Goal: Complete application form: Complete application form

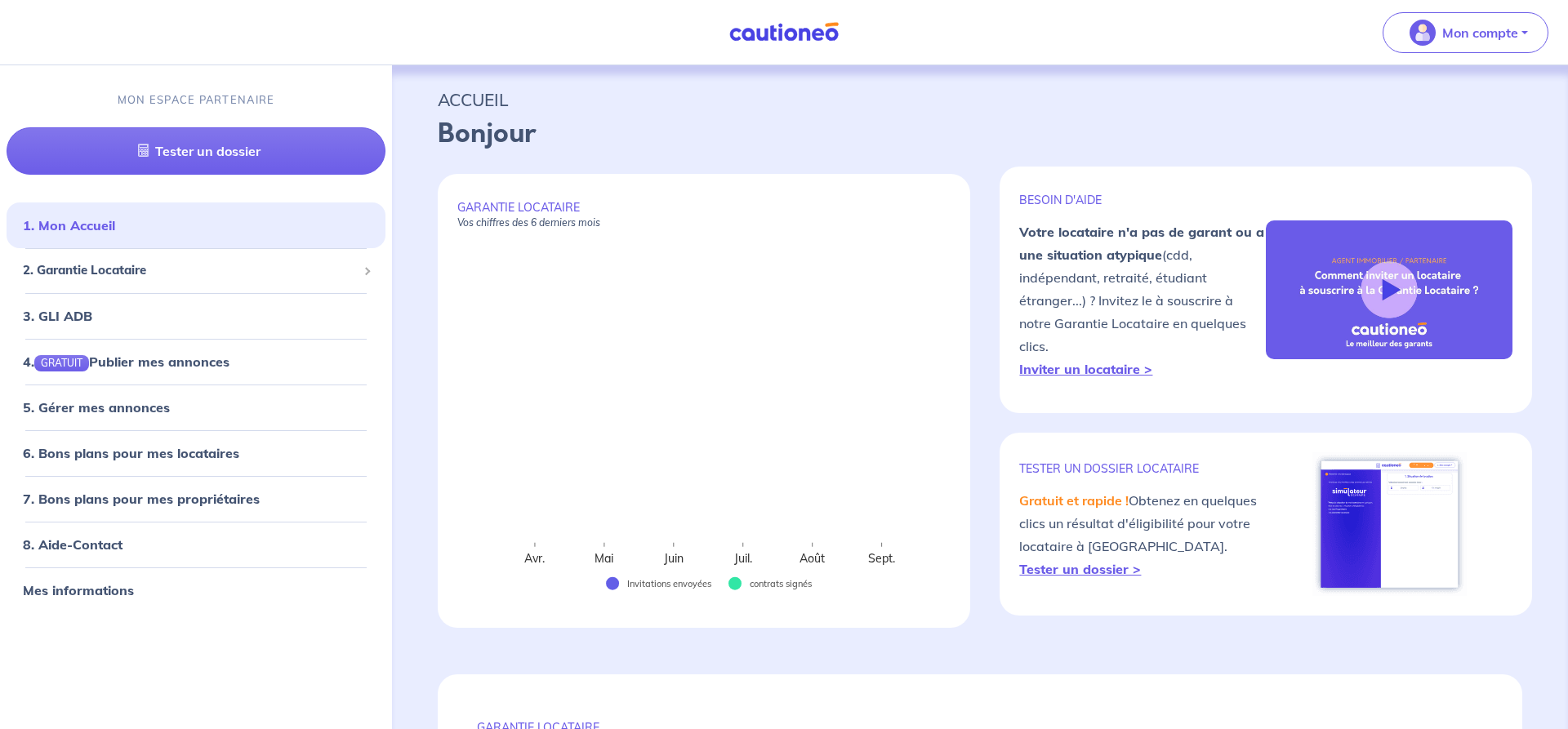
select select "FR"
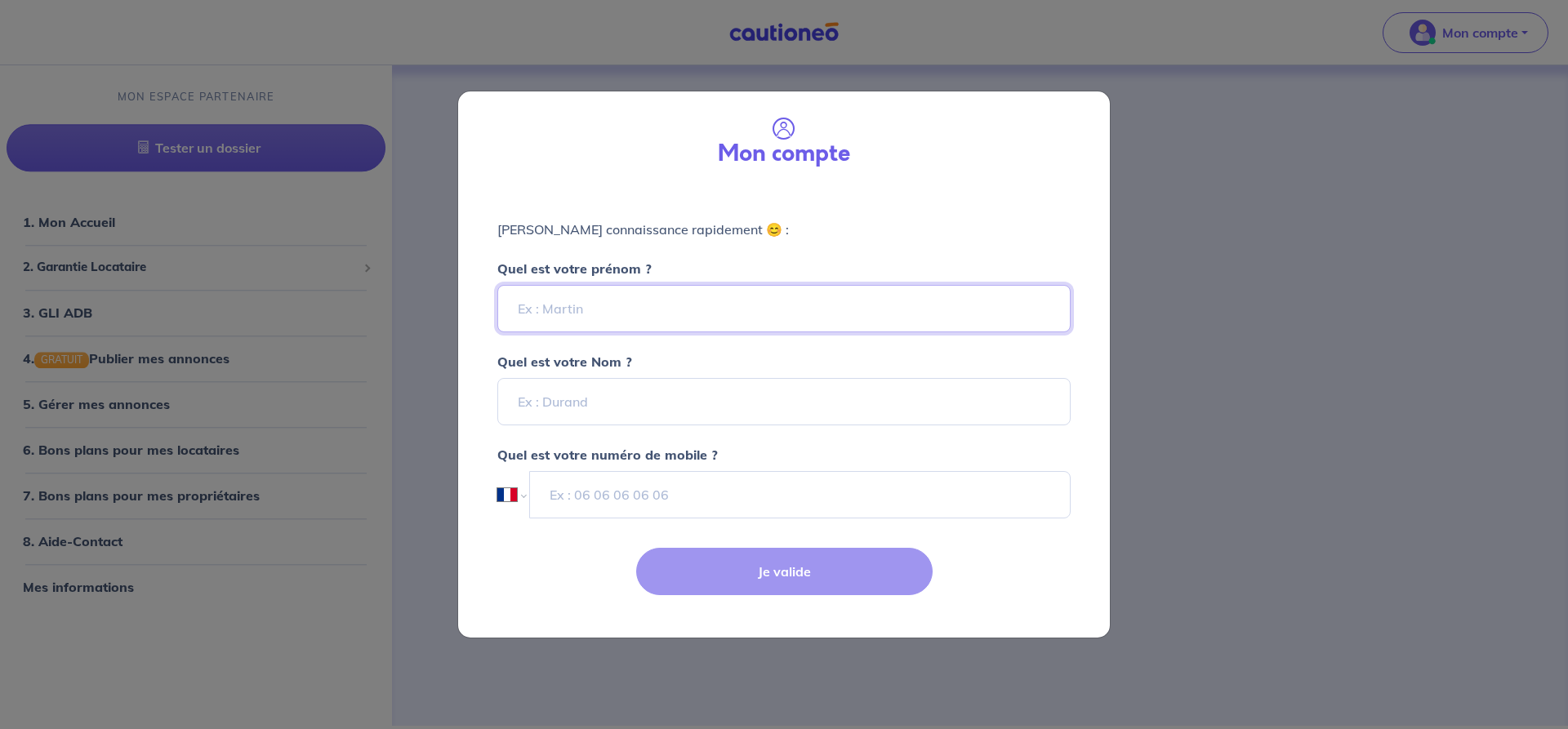
click at [525, 304] on input "Quel est votre prénom ?" at bounding box center [783, 308] width 573 height 47
type input "alex"
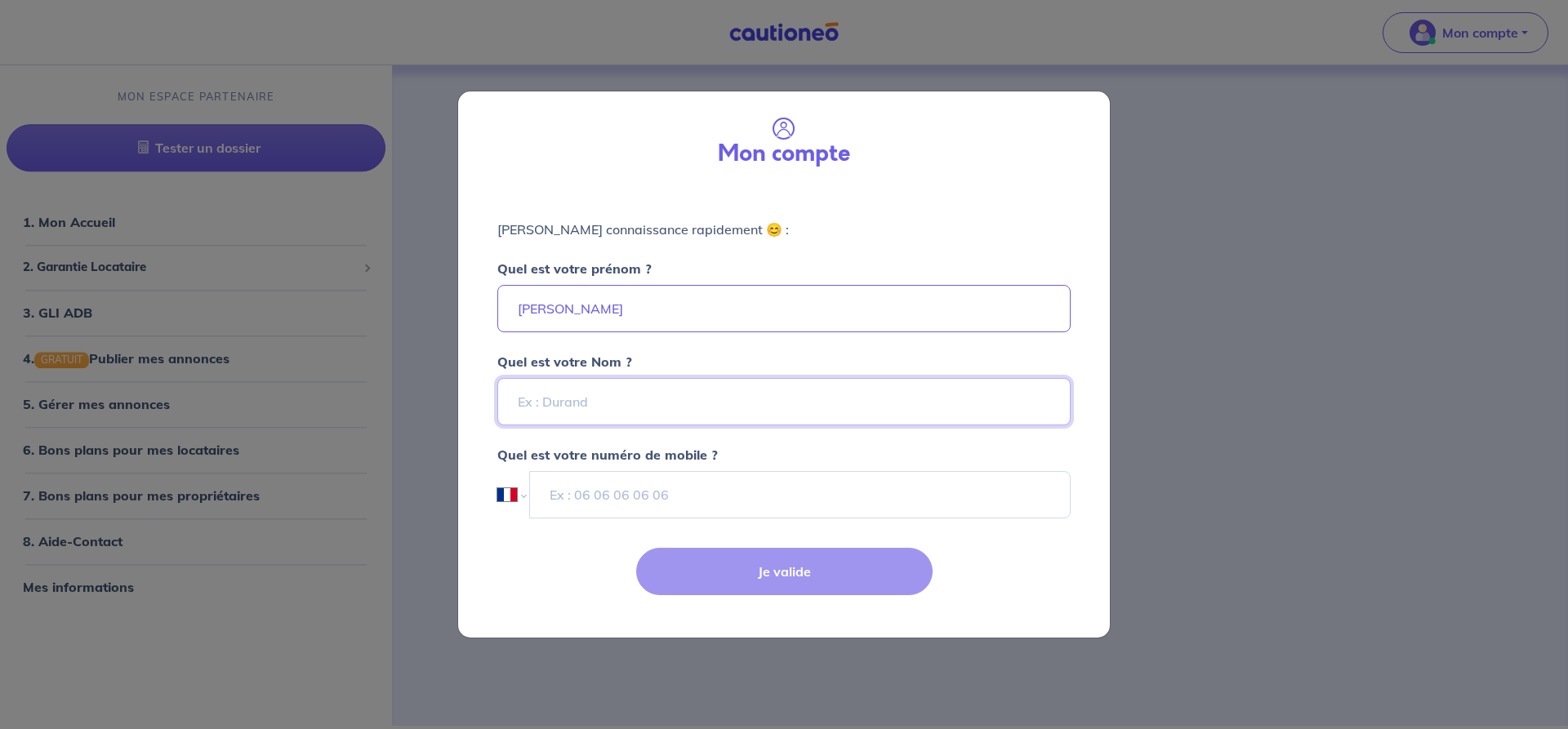
click at [550, 400] on input "Quel est votre Nom ?" at bounding box center [783, 401] width 573 height 47
click at [572, 406] on input "munoz" at bounding box center [783, 401] width 573 height 47
type input "munoz"
click at [569, 492] on input "tel" at bounding box center [800, 494] width 541 height 47
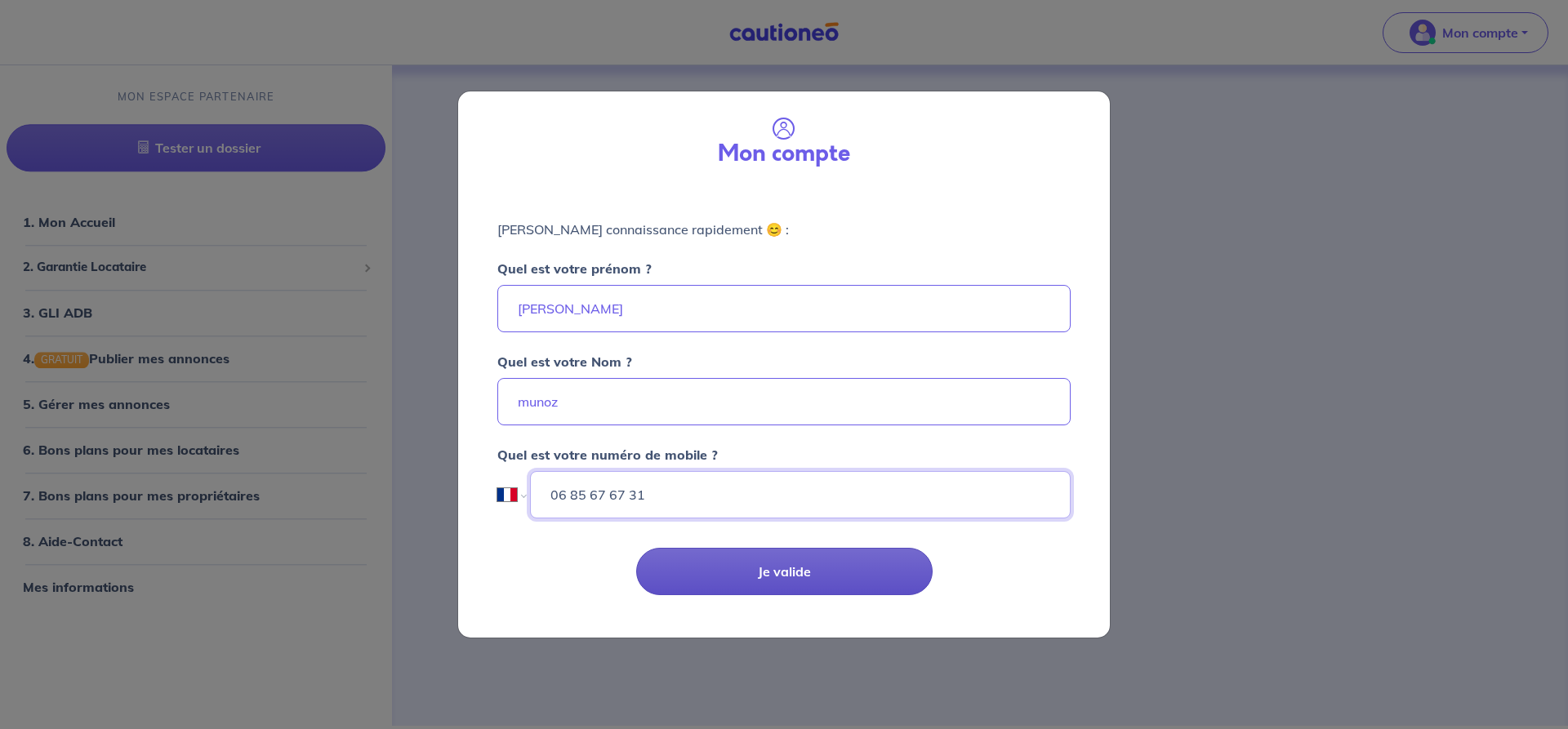
type input "06 85 67 67 31"
click at [786, 569] on button "Je valide" at bounding box center [784, 571] width 296 height 47
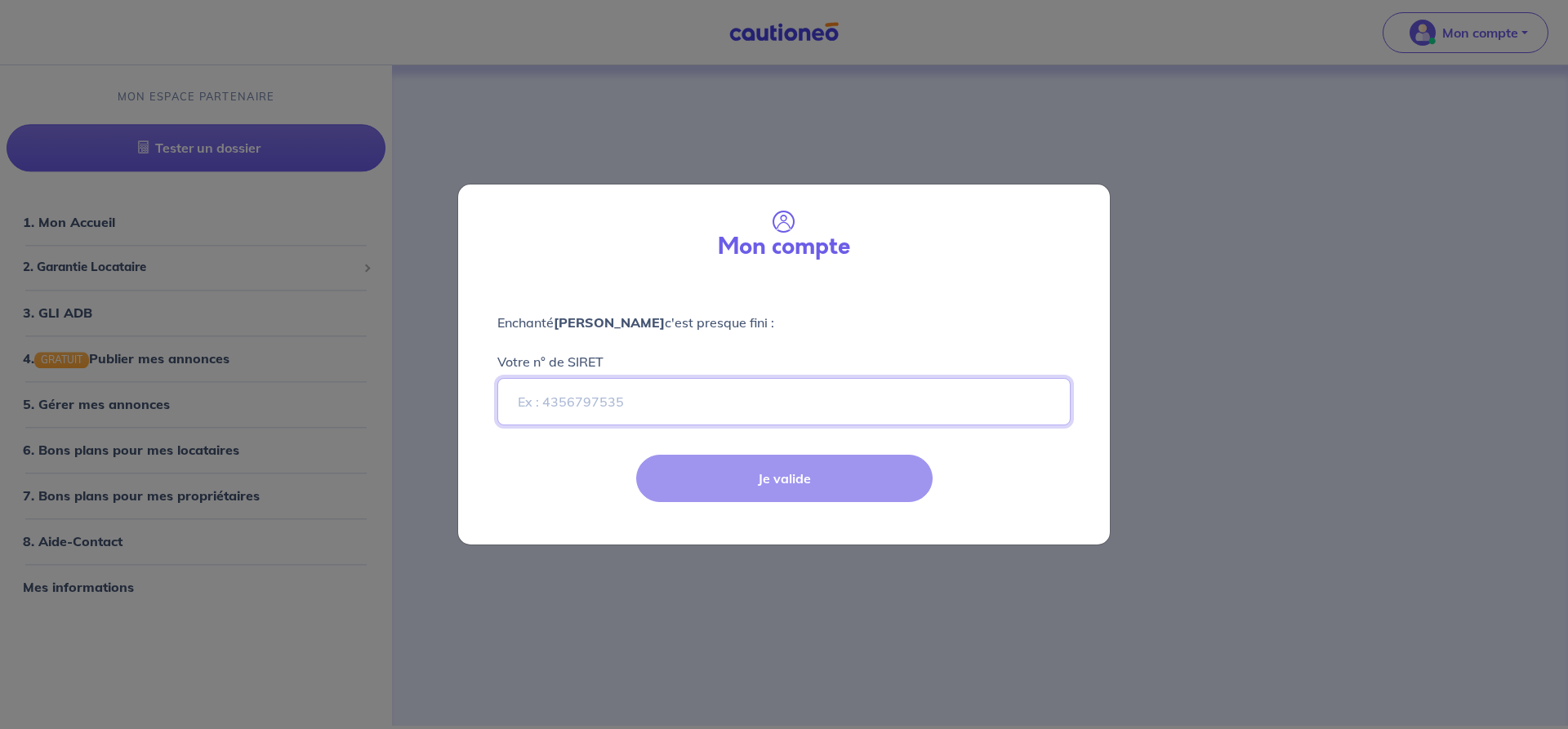
click at [524, 396] on input "Votre n° de SIRET" at bounding box center [783, 401] width 573 height 47
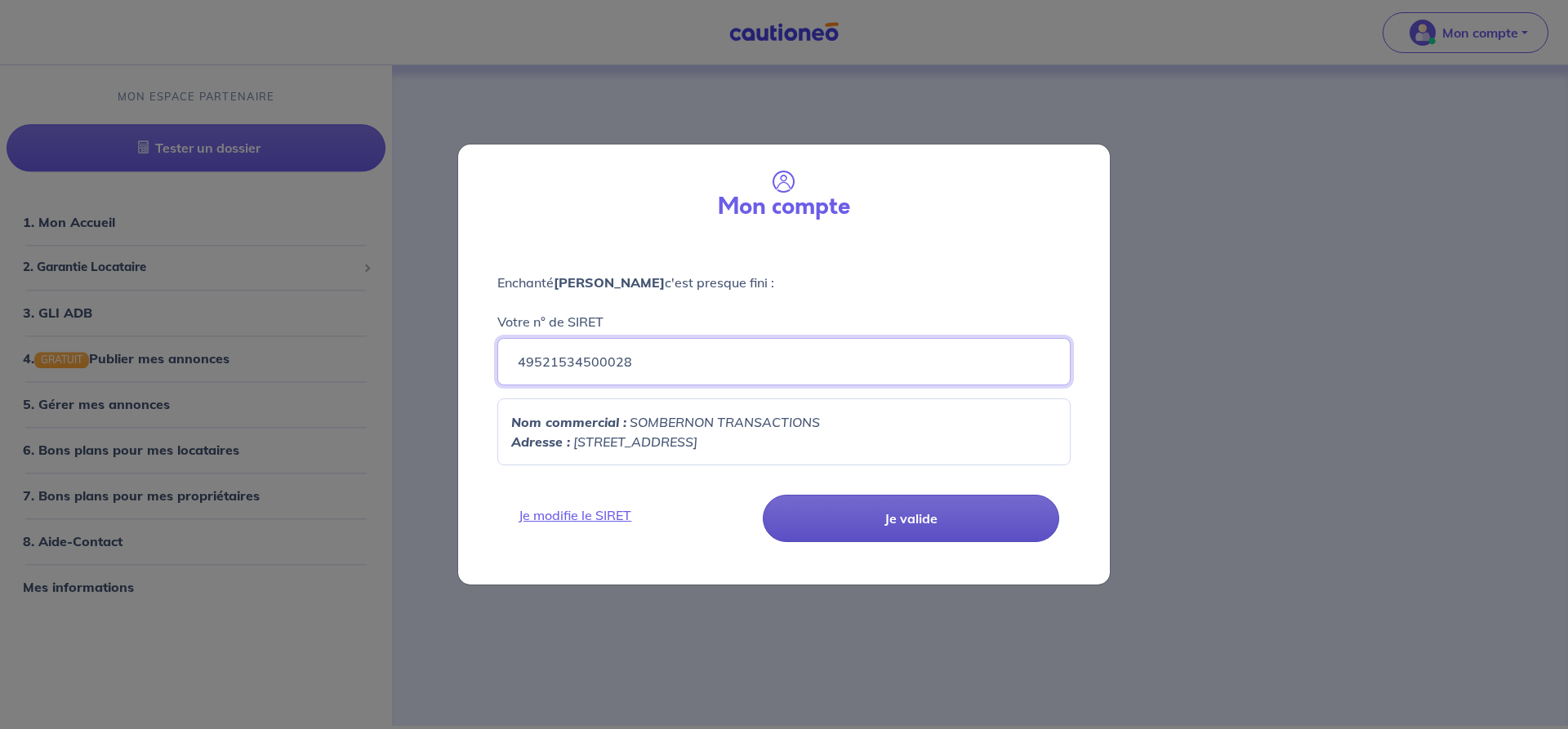
type input "49521534500028"
click at [900, 515] on button "Je valide" at bounding box center [910, 518] width 296 height 47
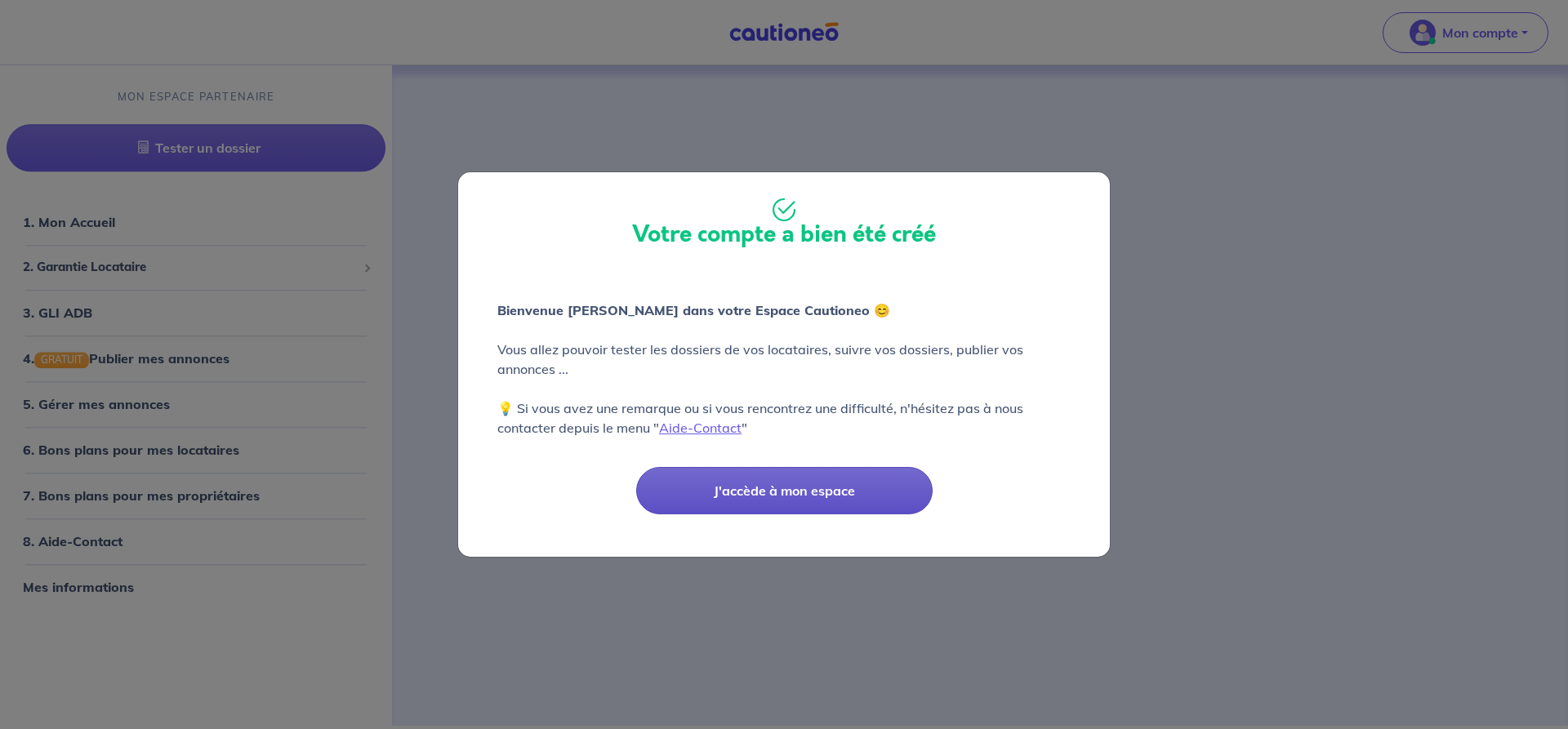
click at [797, 484] on button "J'accède à mon espace" at bounding box center [784, 490] width 296 height 47
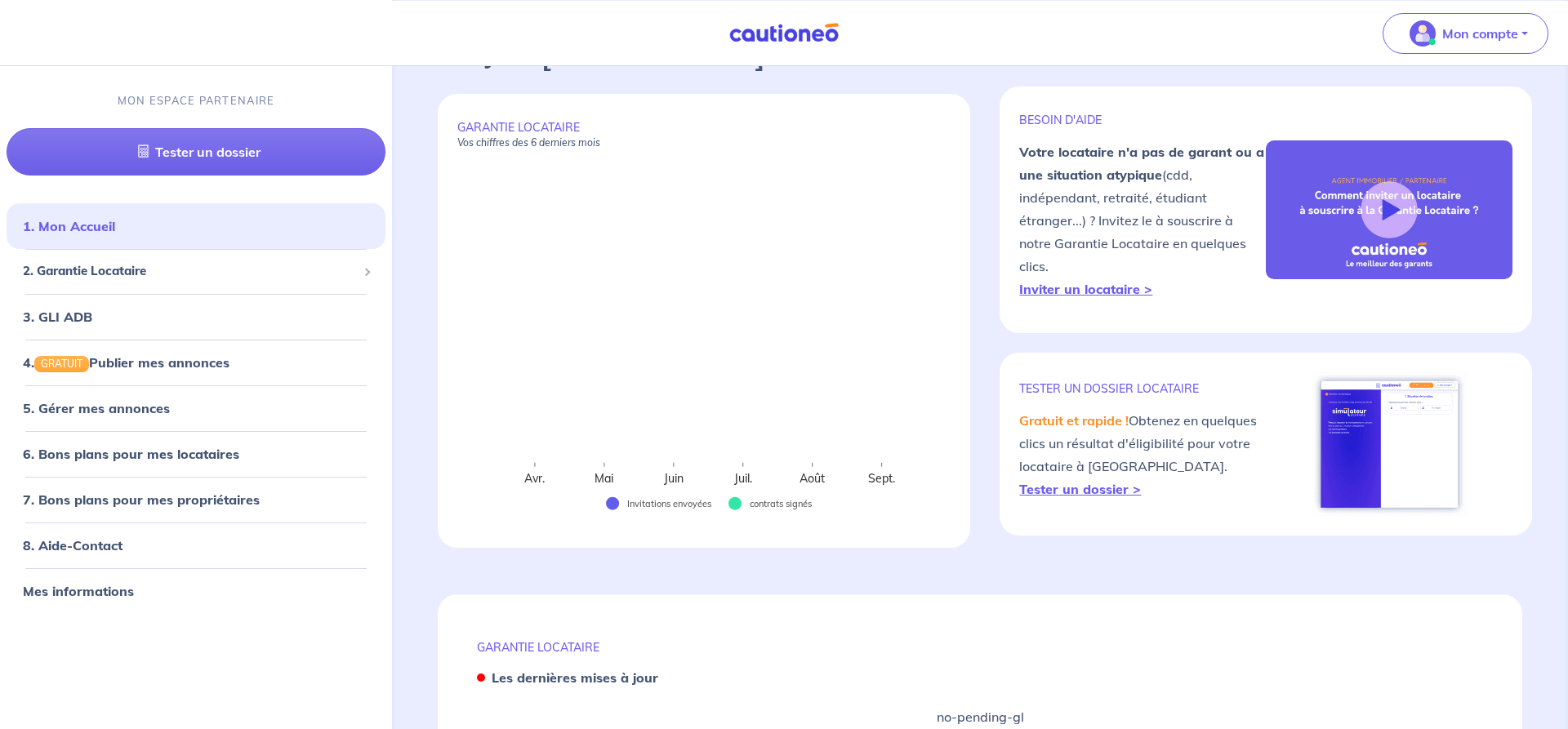
scroll to position [189, 0]
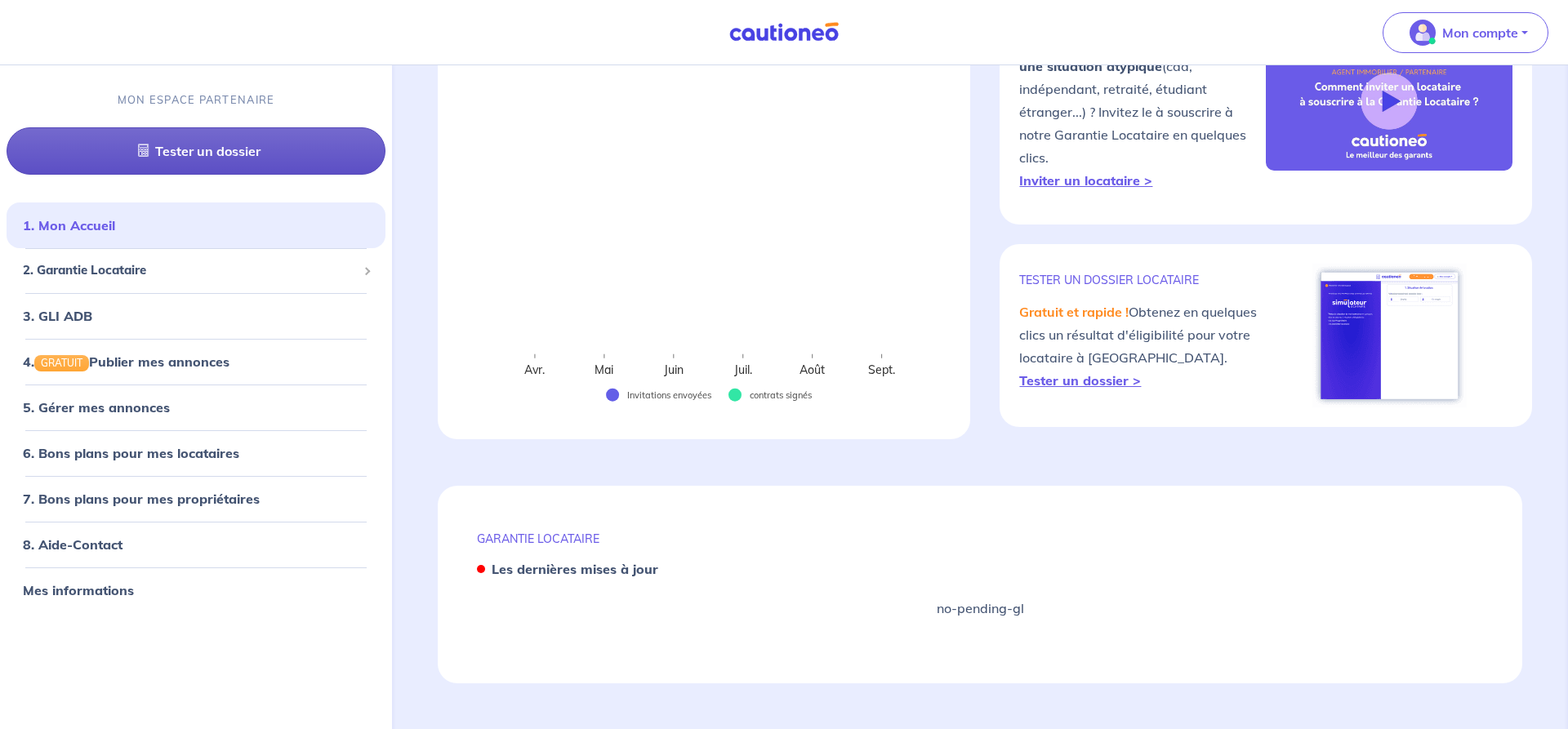
click at [207, 149] on link "Tester un dossier" at bounding box center [196, 151] width 379 height 47
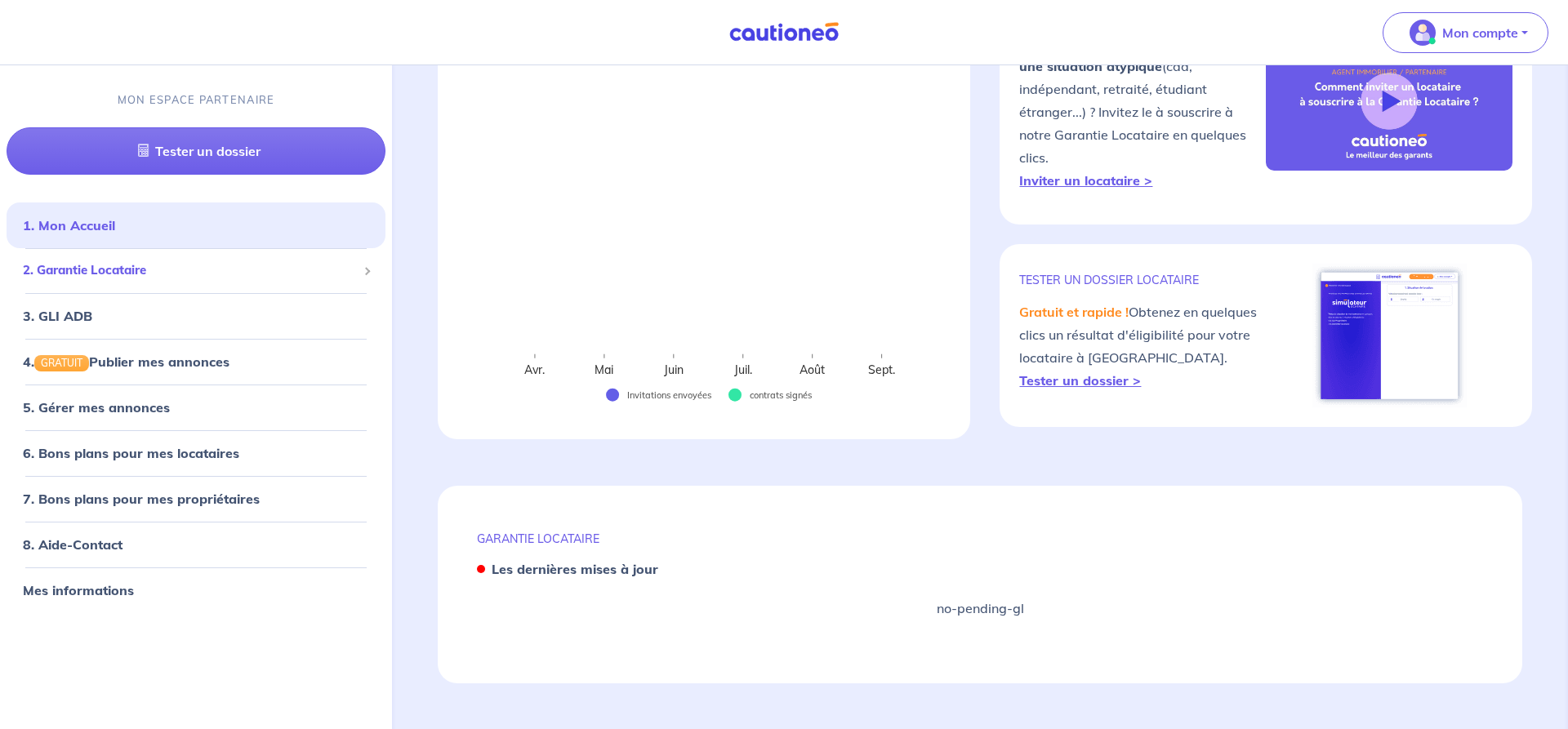
click at [43, 263] on span "2. Garantie Locataire" at bounding box center [189, 271] width 334 height 19
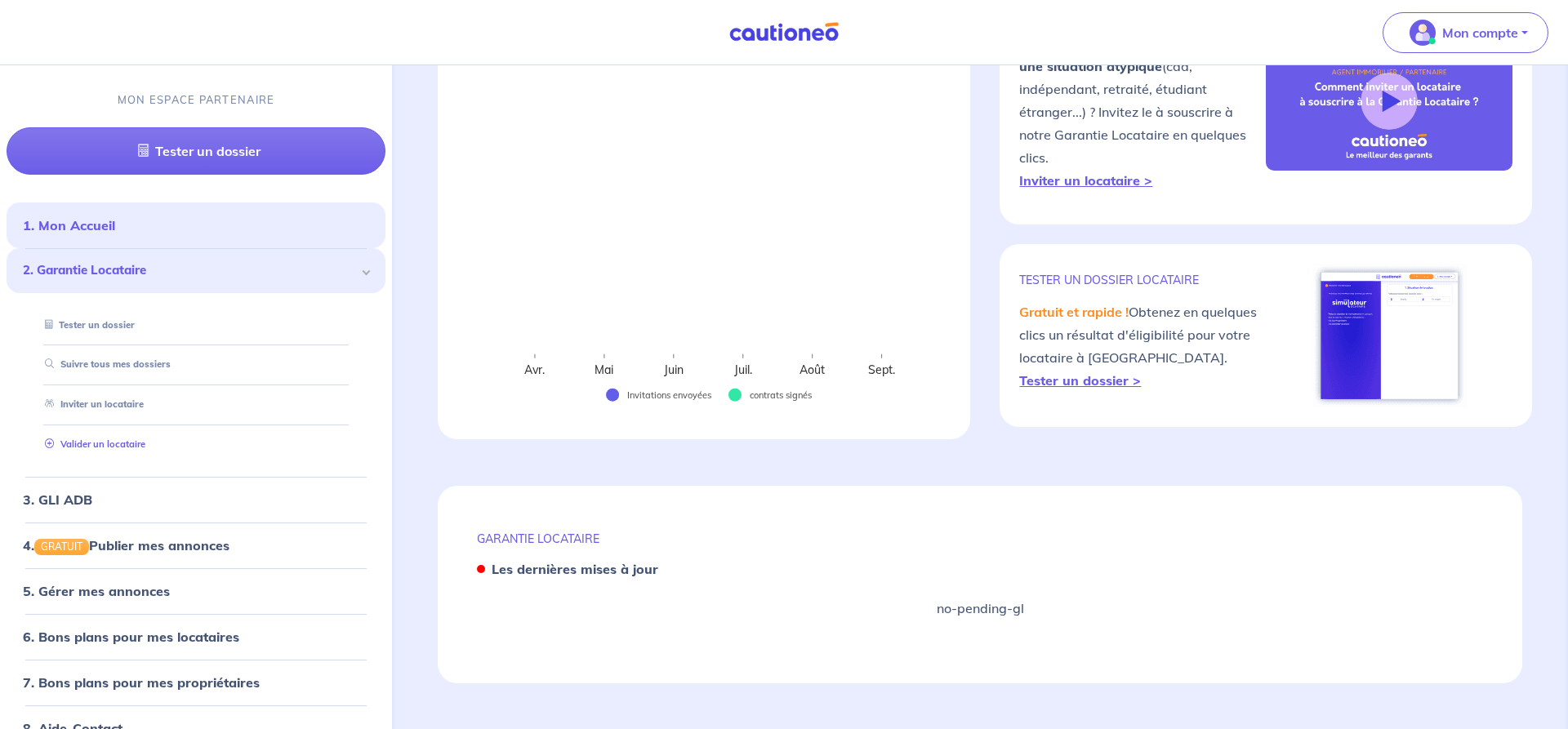
click at [80, 443] on link "Valider un locataire" at bounding box center [91, 443] width 107 height 11
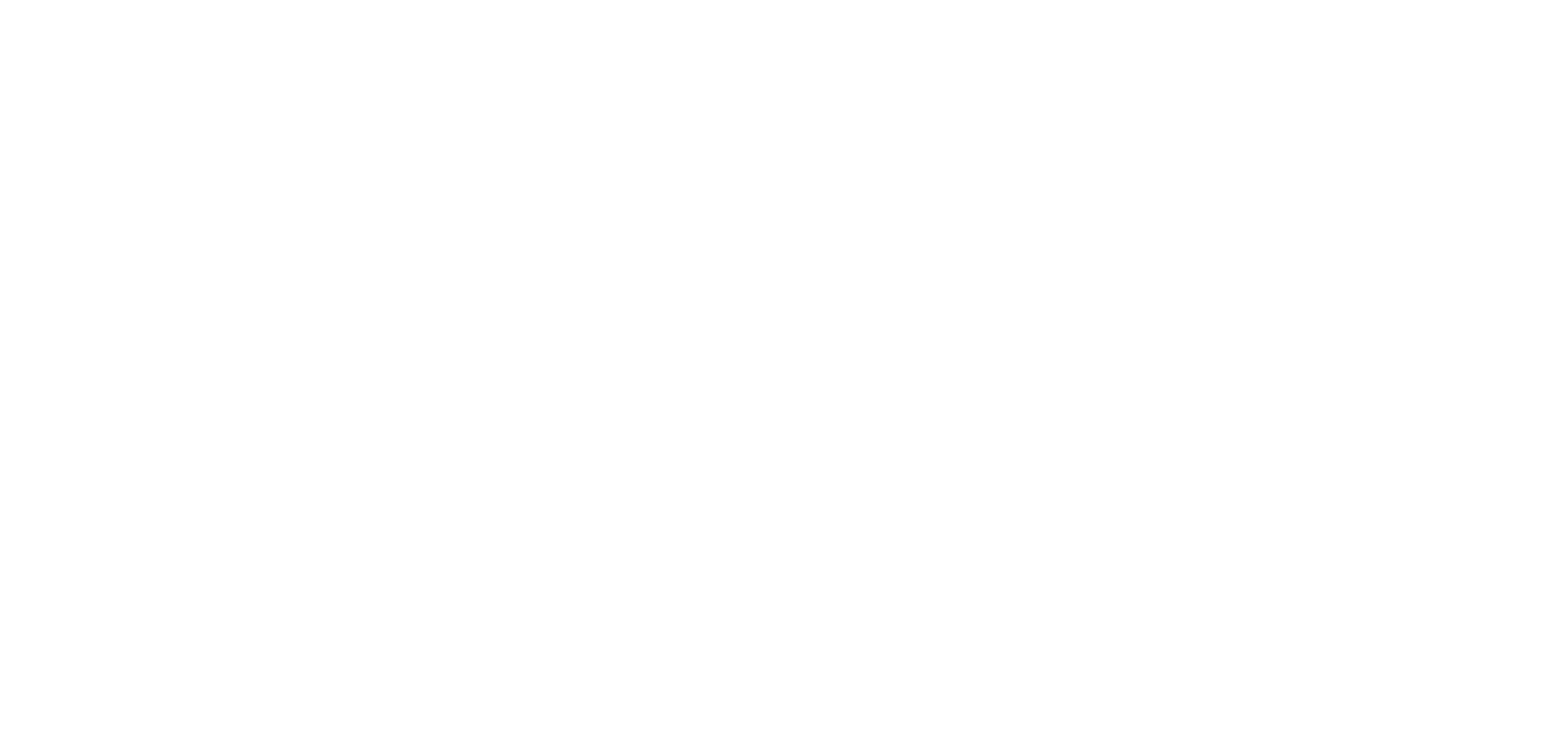
scroll to position [438, 0]
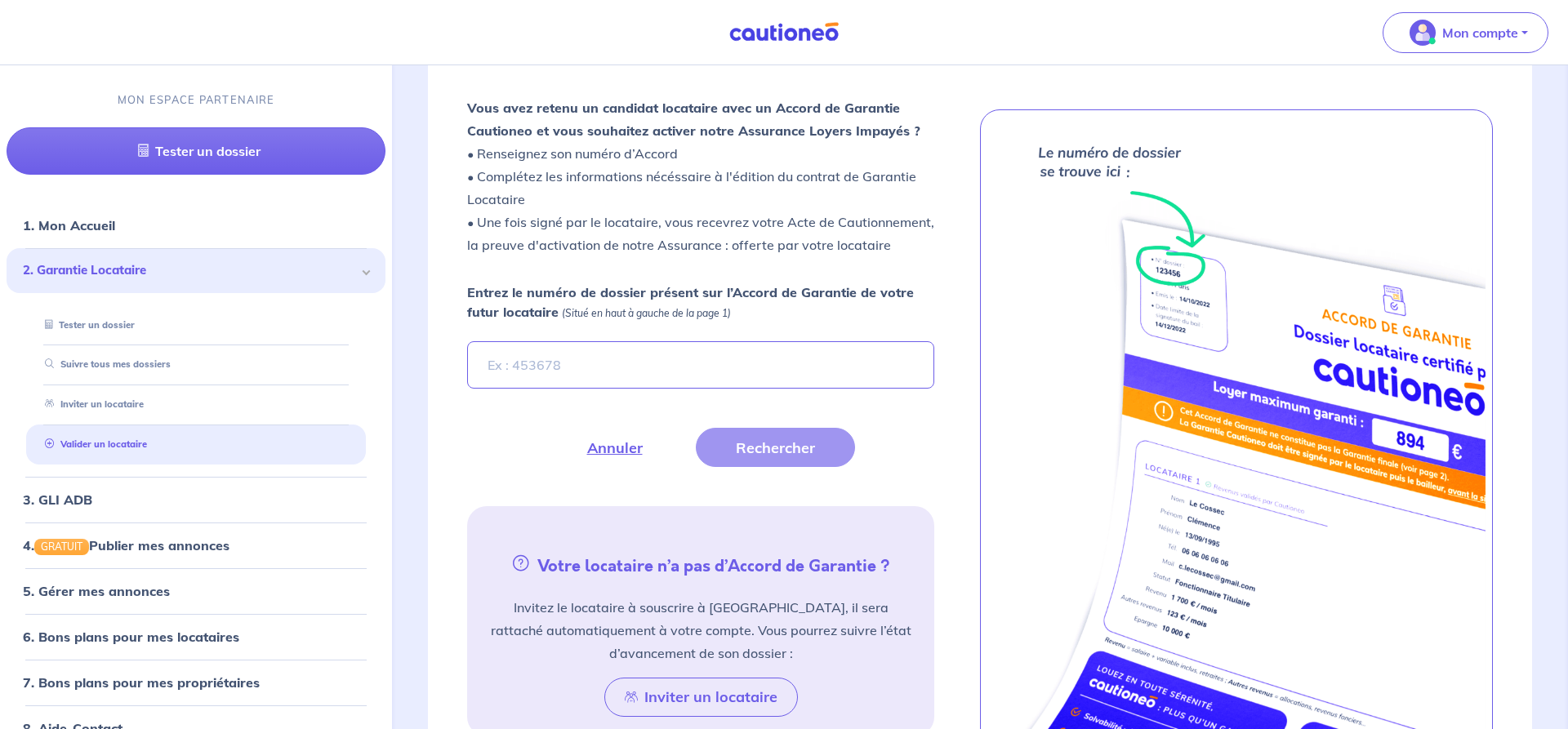
click at [498, 361] on input "Entrez le numéro de dossier présent sur l’Accord de Garantie de votre futur loc…" at bounding box center [700, 365] width 467 height 47
type input "dBtPNc-2"
click at [766, 448] on button "Rechercher" at bounding box center [774, 447] width 159 height 39
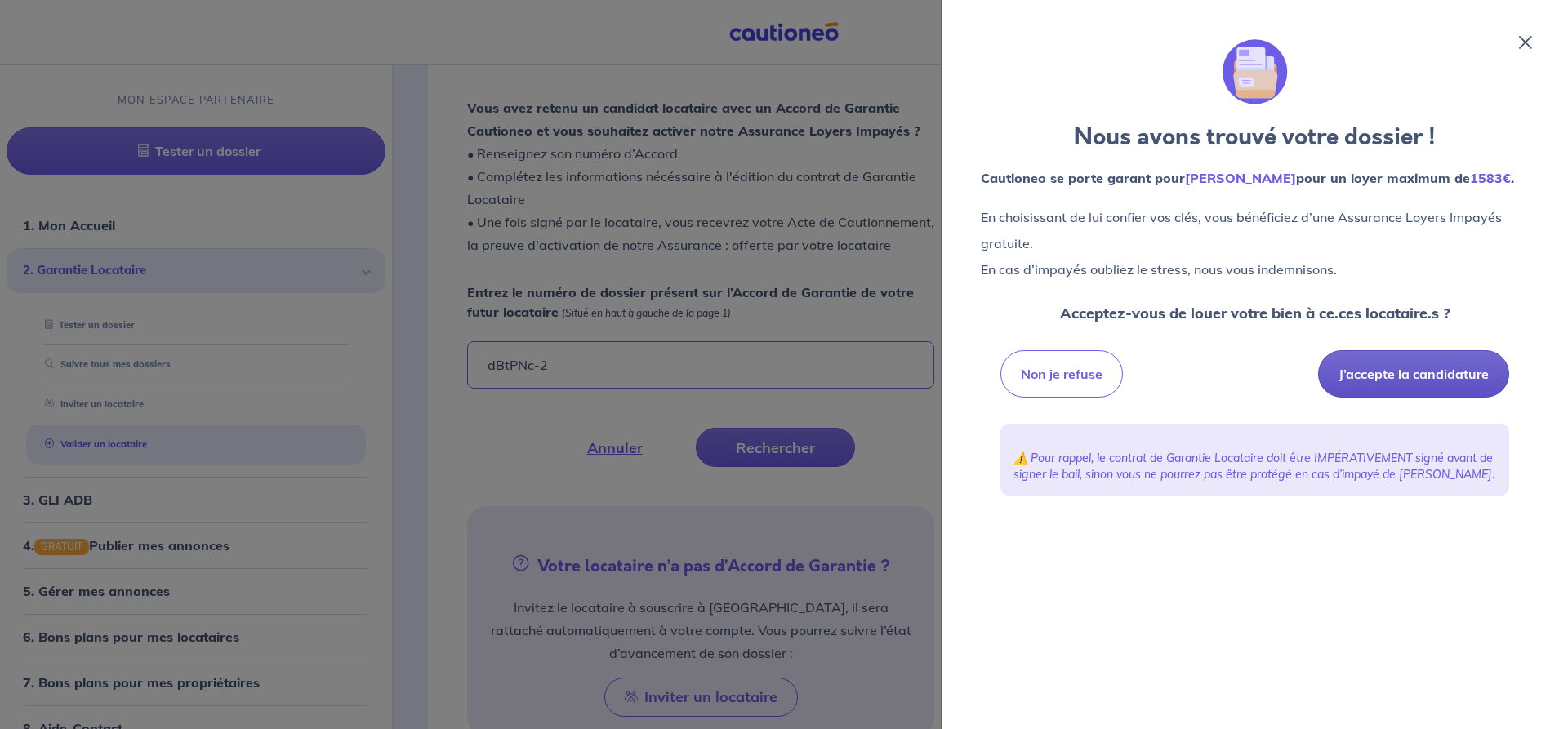
click at [1363, 371] on button "J’accepte la candidature" at bounding box center [1413, 374] width 191 height 47
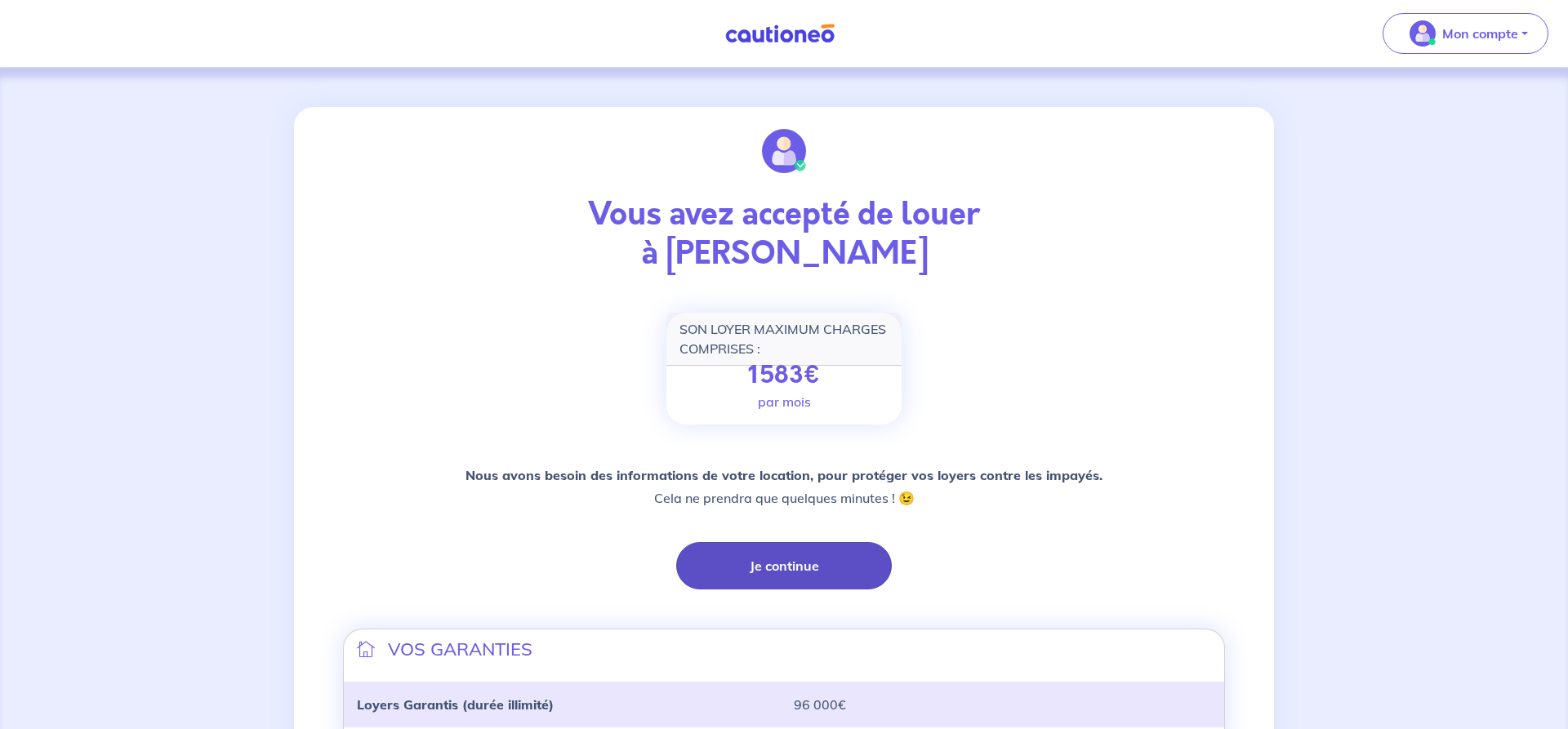
click at [773, 564] on button "Je continue" at bounding box center [784, 566] width 216 height 47
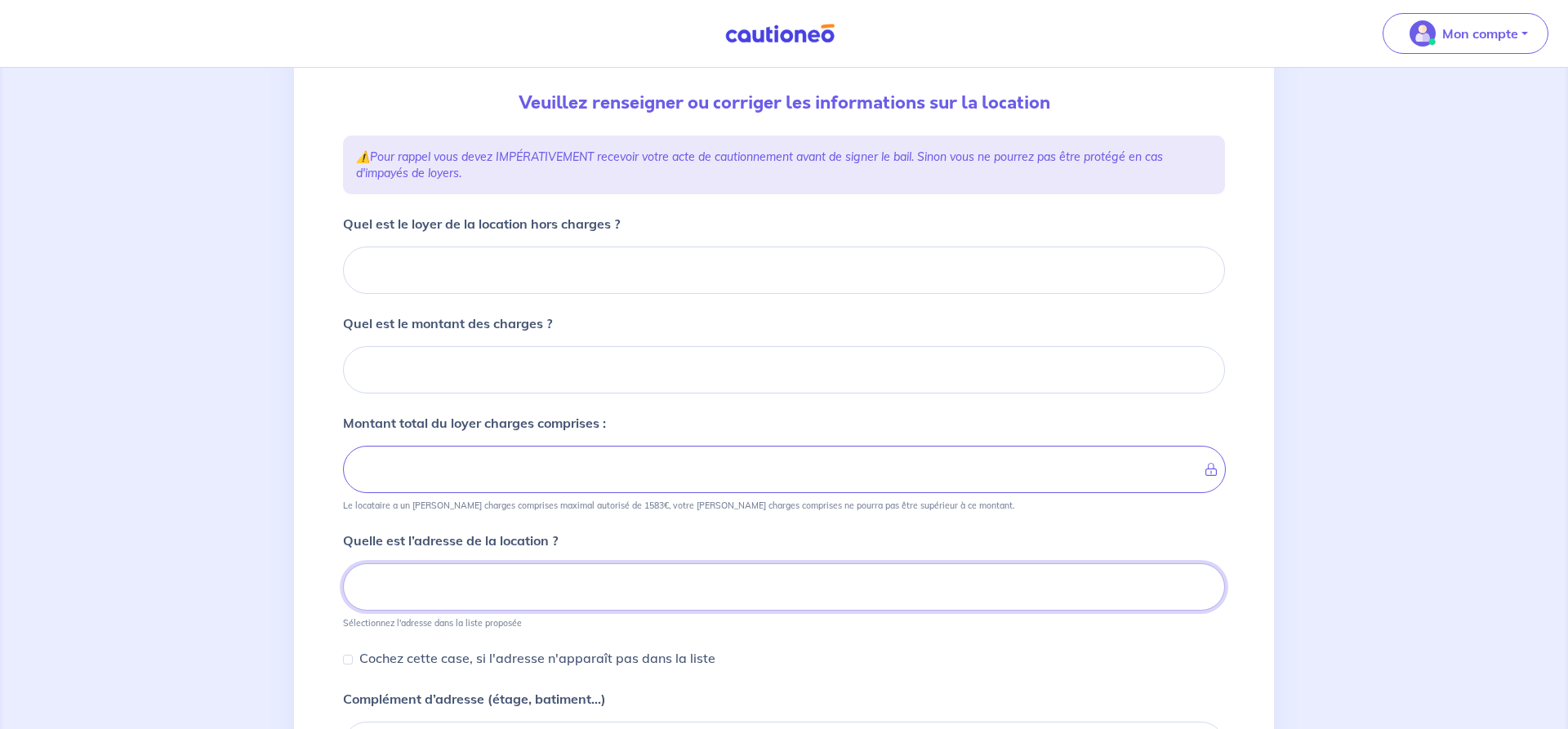
scroll to position [134, 0]
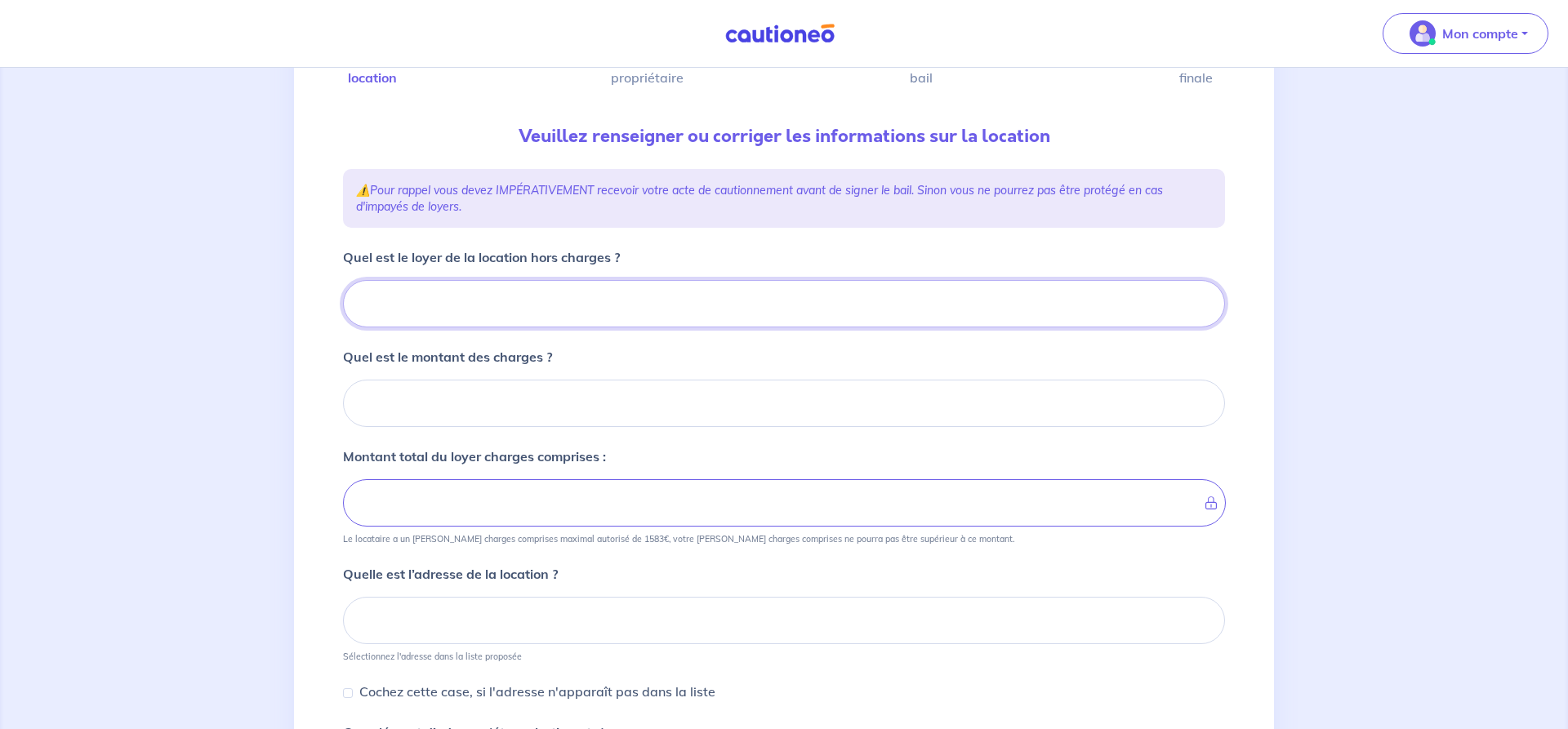
click at [394, 306] on input "Quel est le loyer de la location hors charges ?" at bounding box center [784, 303] width 882 height 47
type input "7"
type input "735"
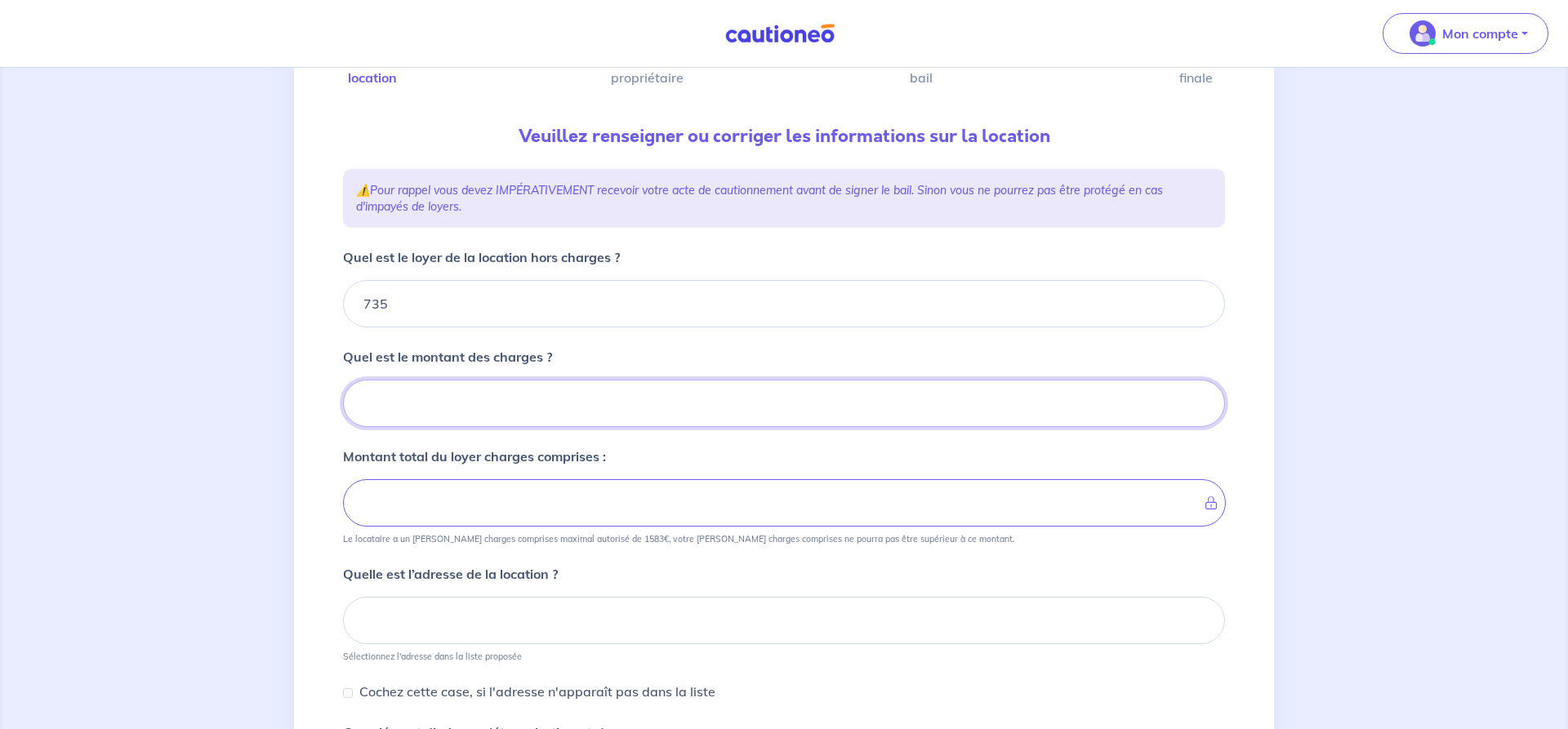
click at [358, 396] on input "Quel est le montant des charges ?" at bounding box center [784, 403] width 882 height 47
type input "15"
type input "750"
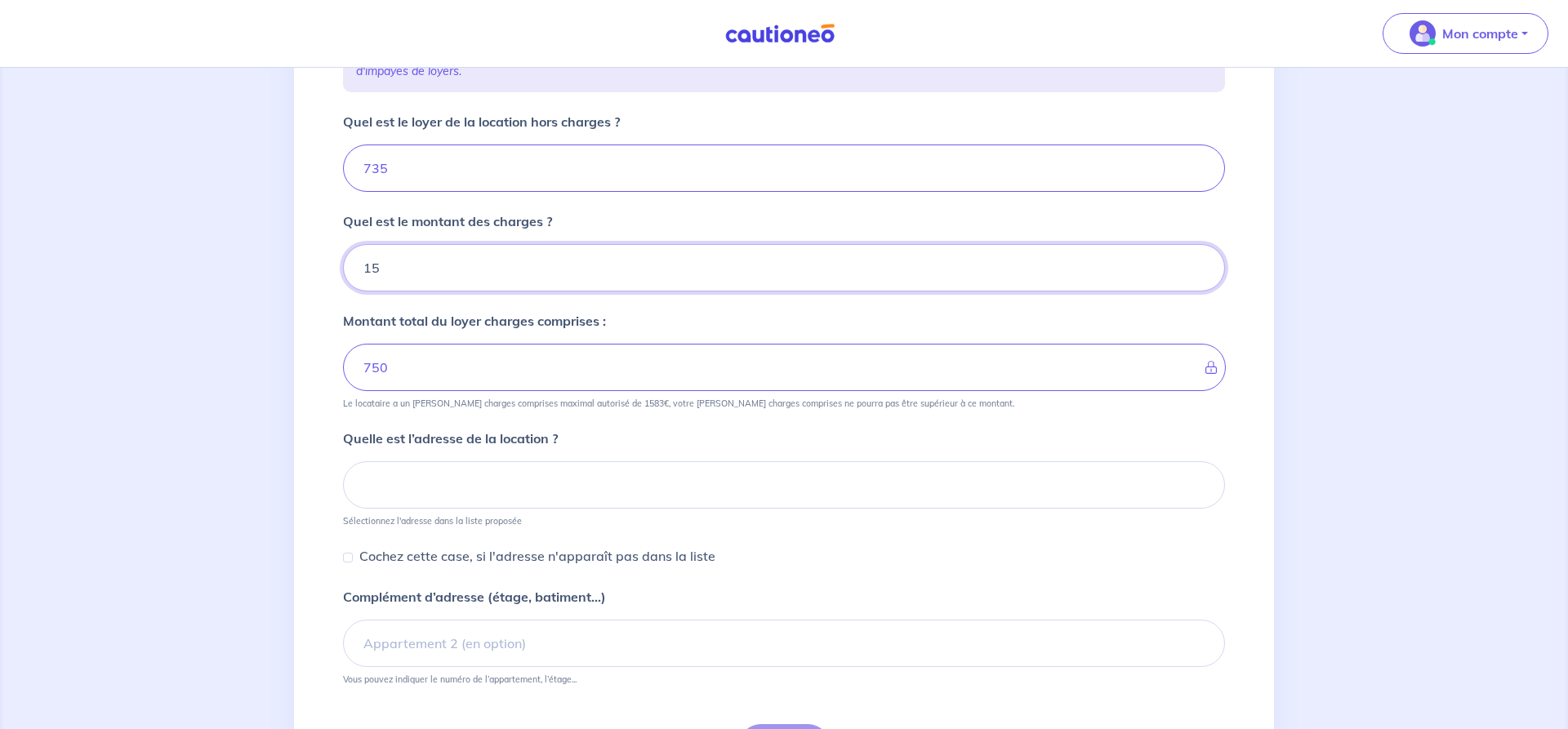
scroll to position [301, 0]
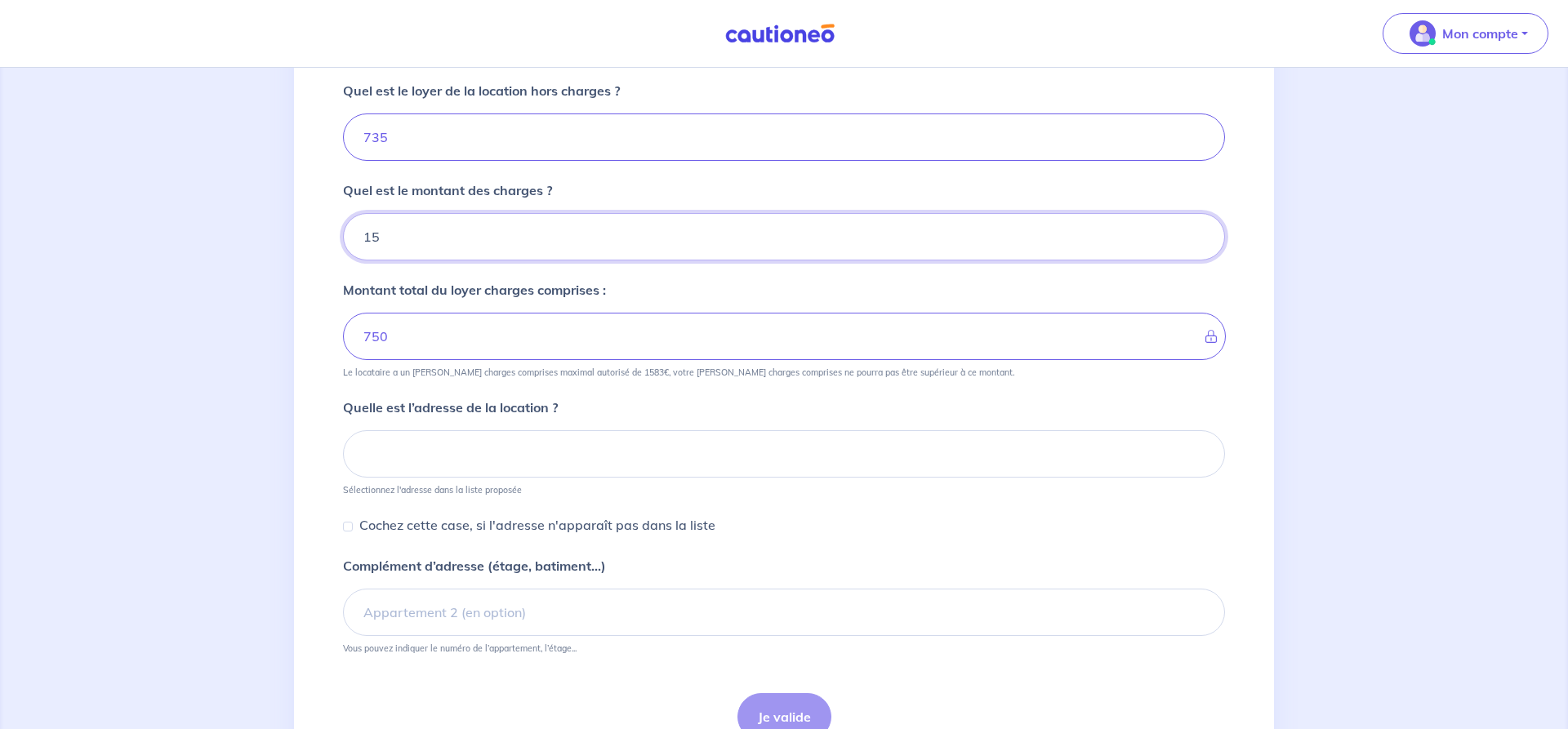
type input "15"
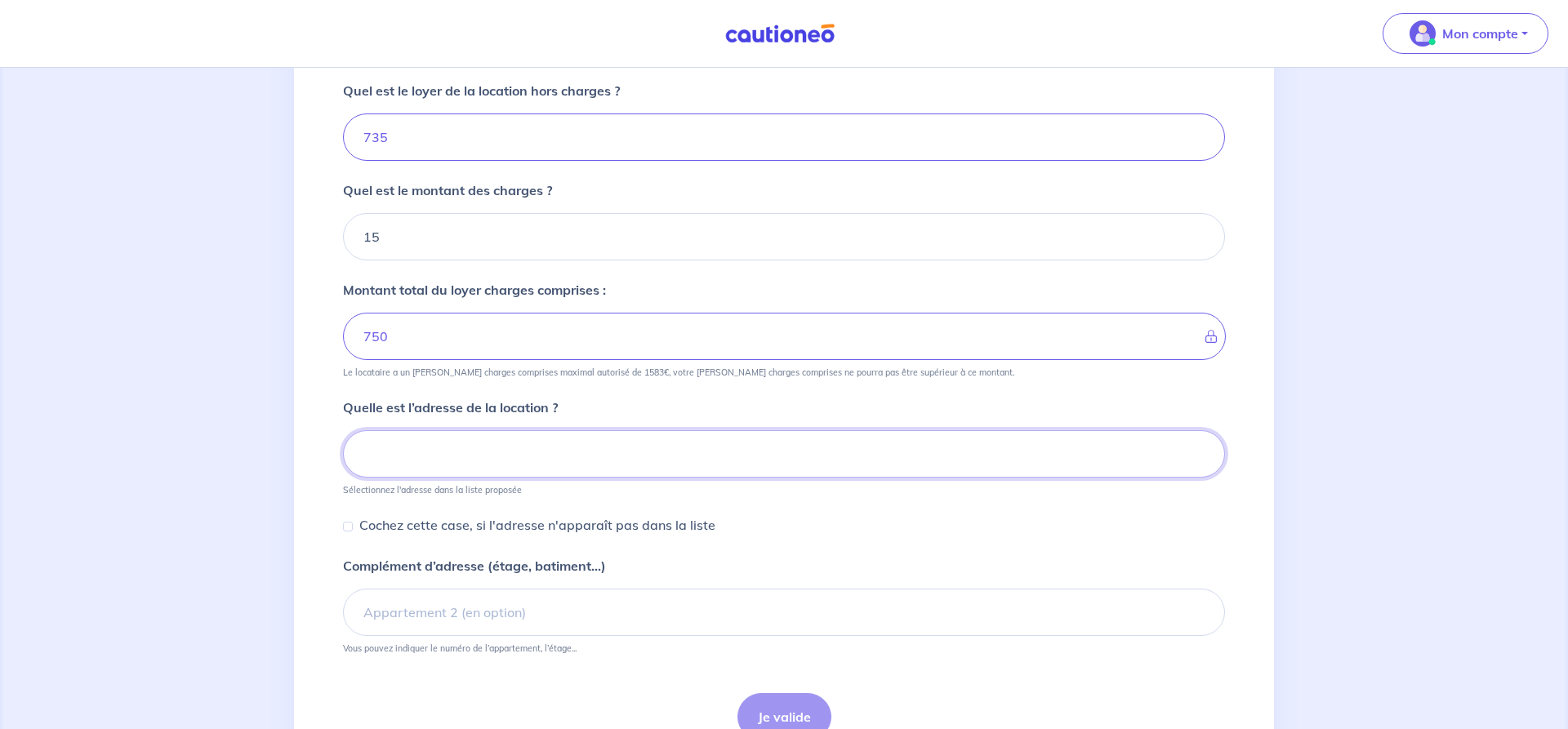
click at [364, 445] on input at bounding box center [784, 454] width 882 height 47
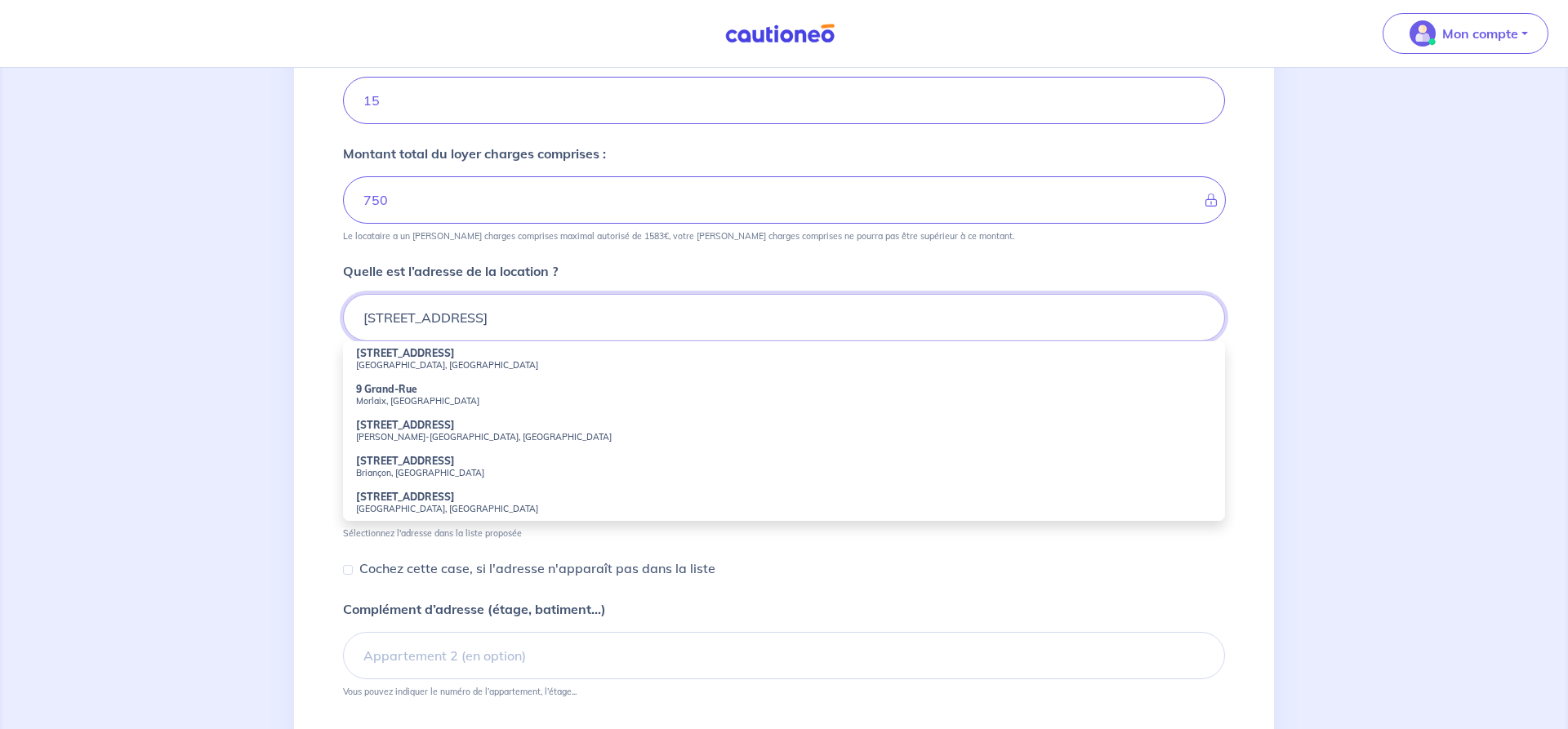
scroll to position [467, 0]
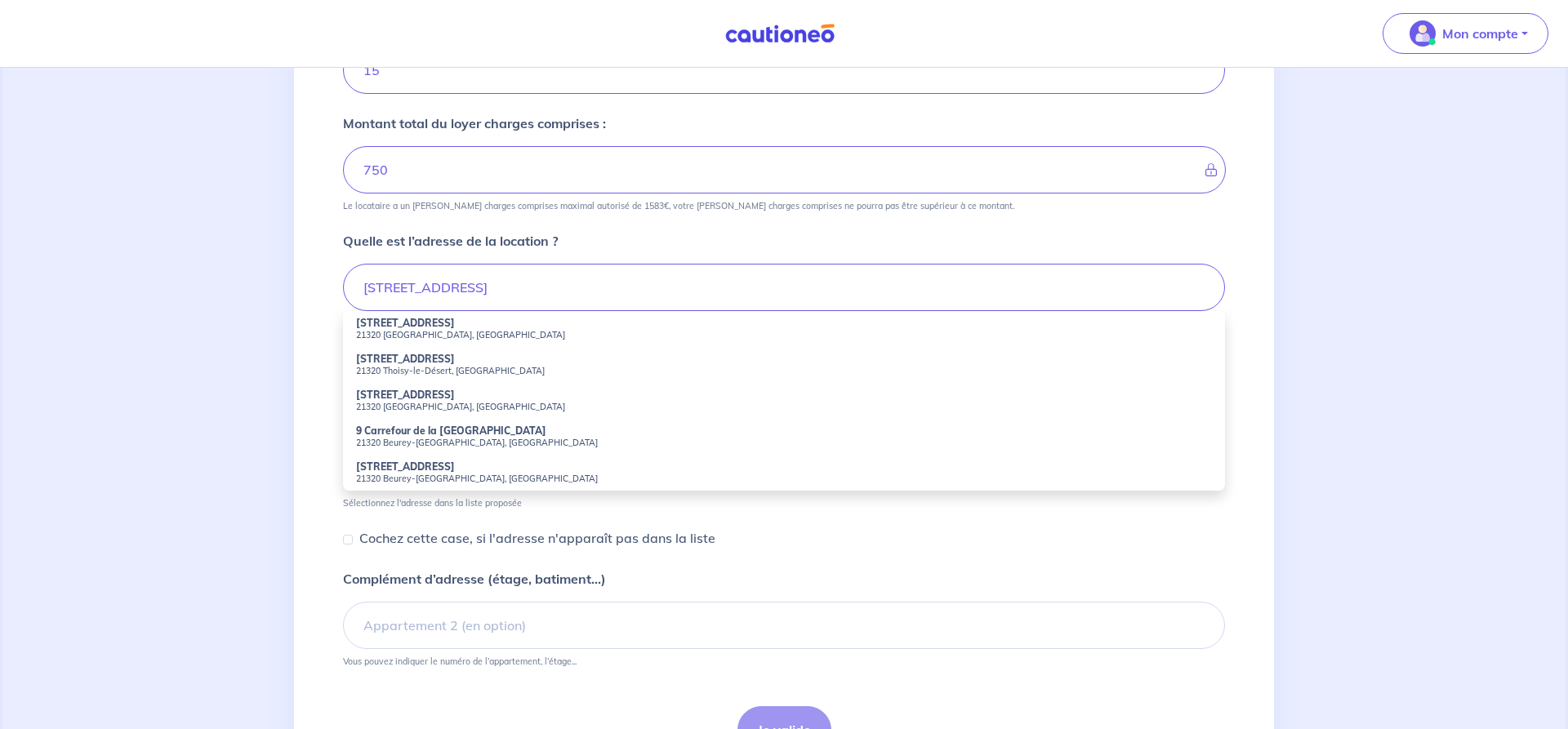
click at [416, 335] on small "21320 Chailly-sur-Armançon, France" at bounding box center [784, 335] width 855 height 11
type input "9 Grande Rue, 21320 Chailly-sur-Armançon, France"
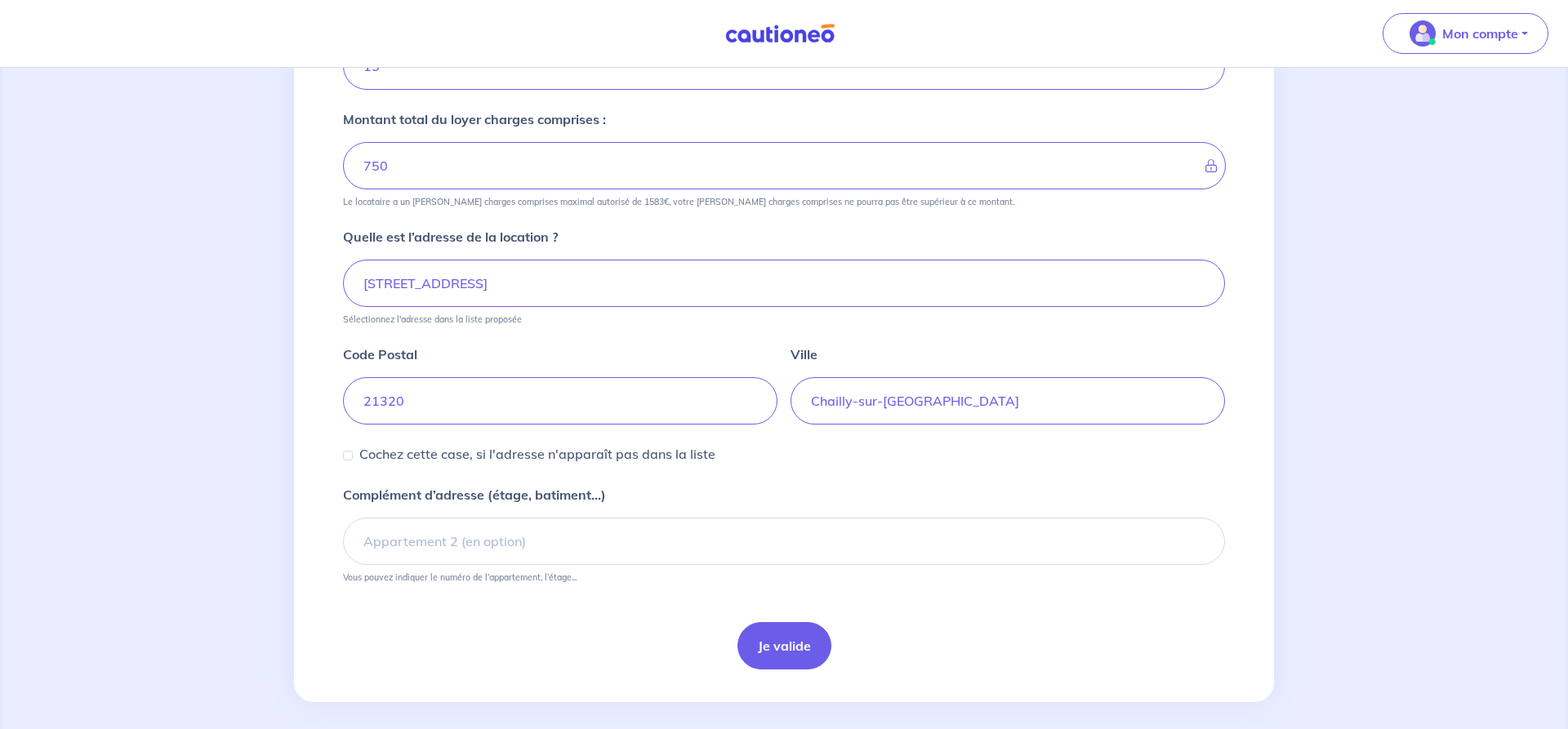
scroll to position [483, 0]
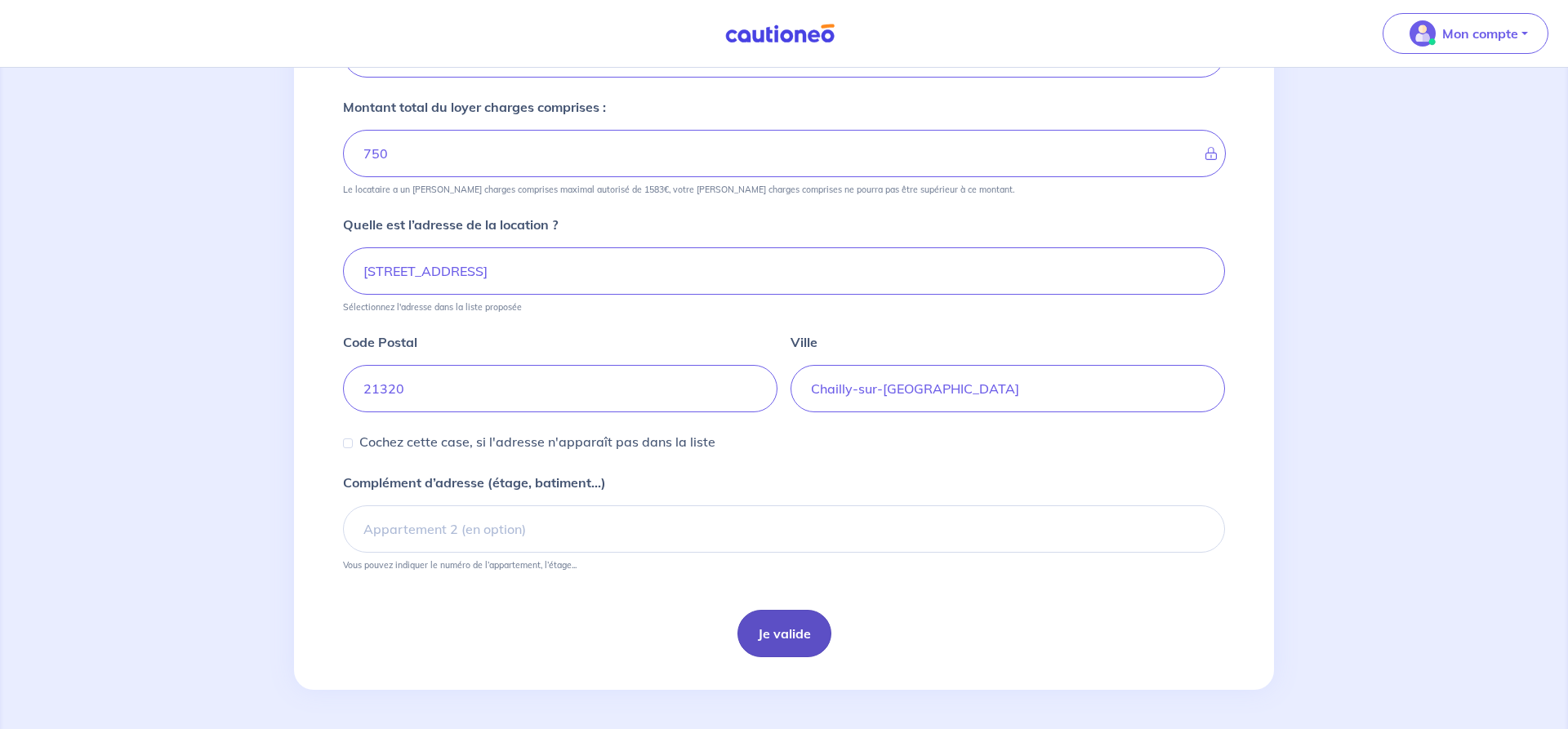
click at [787, 630] on button "Je valide" at bounding box center [784, 633] width 94 height 47
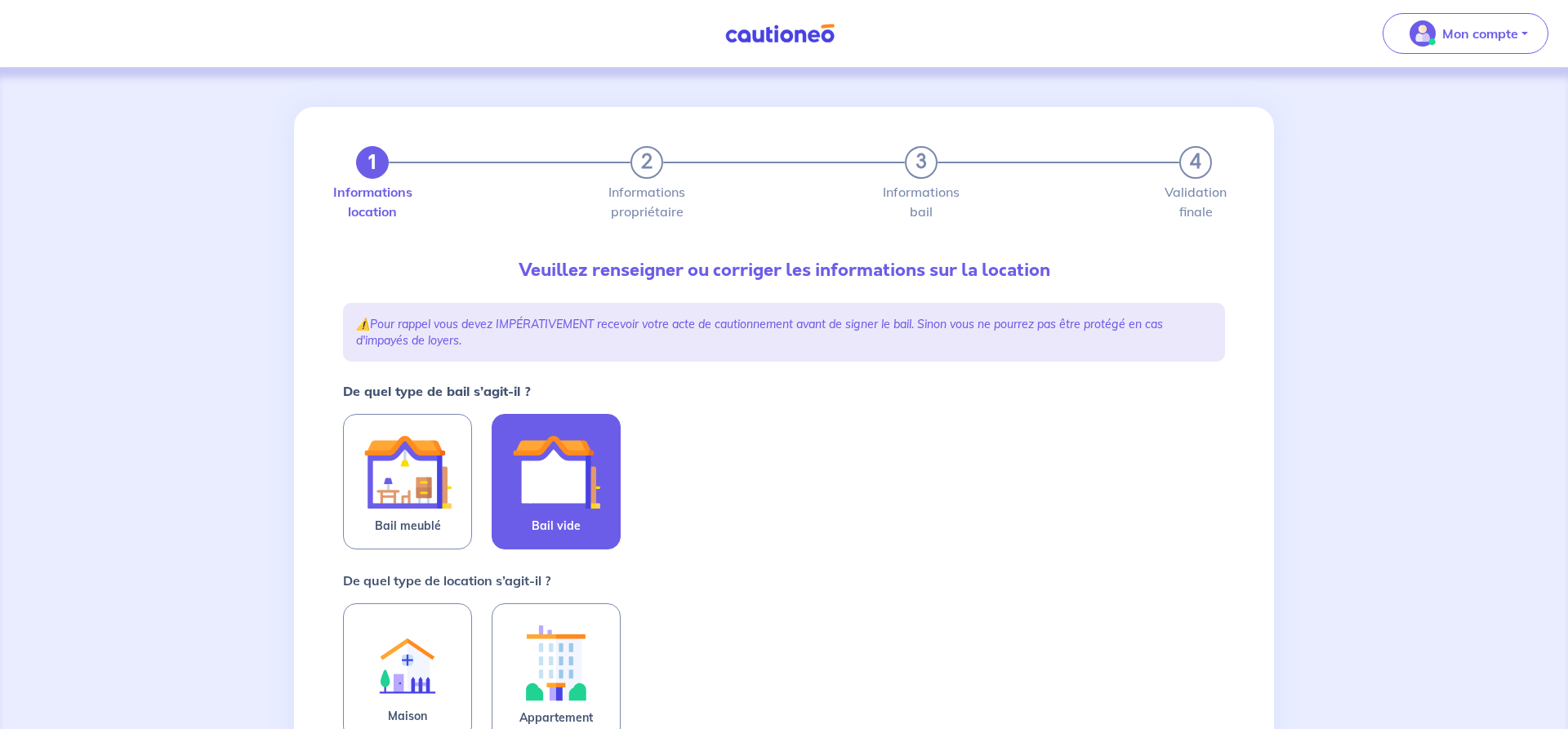
click at [567, 491] on img at bounding box center [555, 471] width 88 height 88
click at [0, 0] on input "Bail vide" at bounding box center [0, 0] width 0 height 0
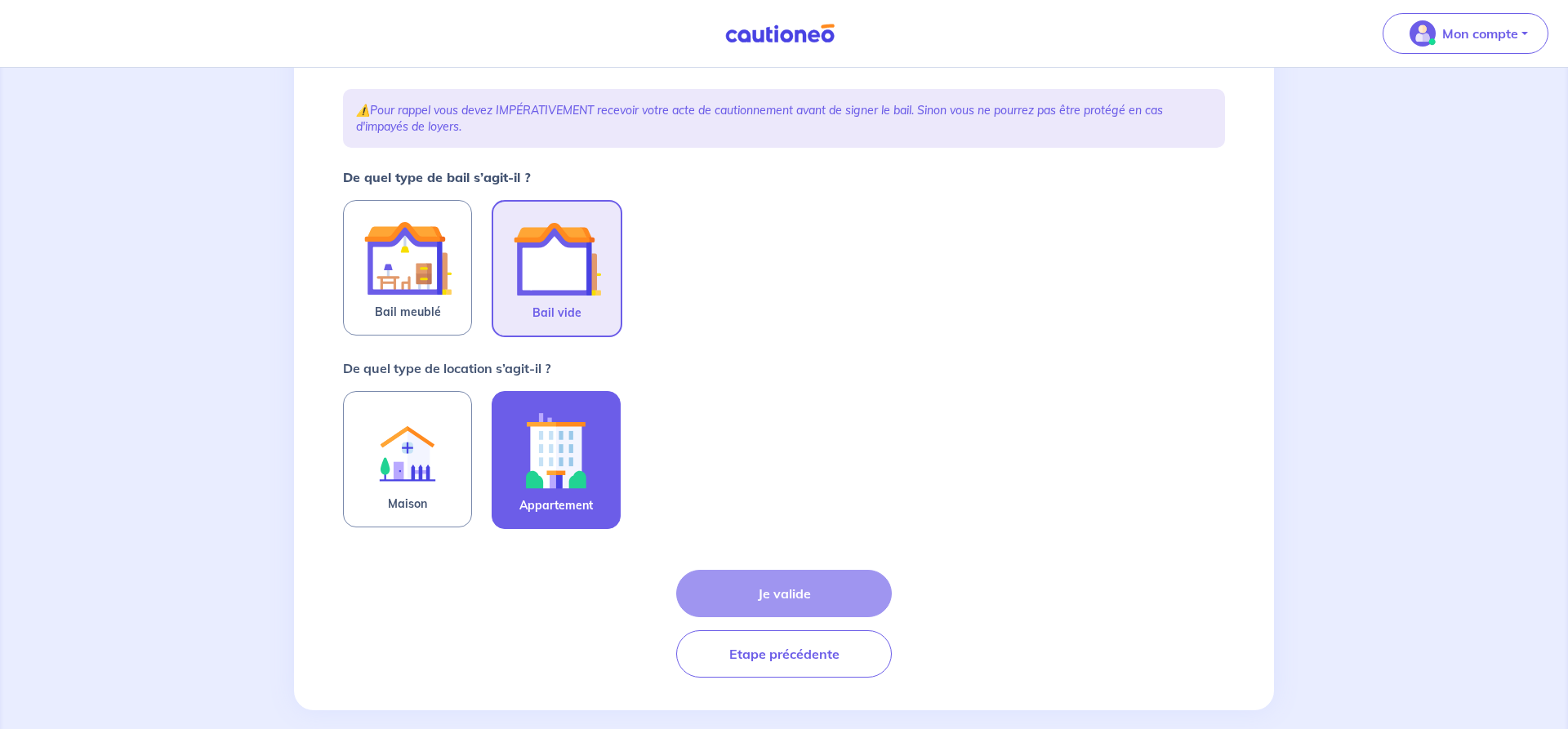
scroll to position [235, 0]
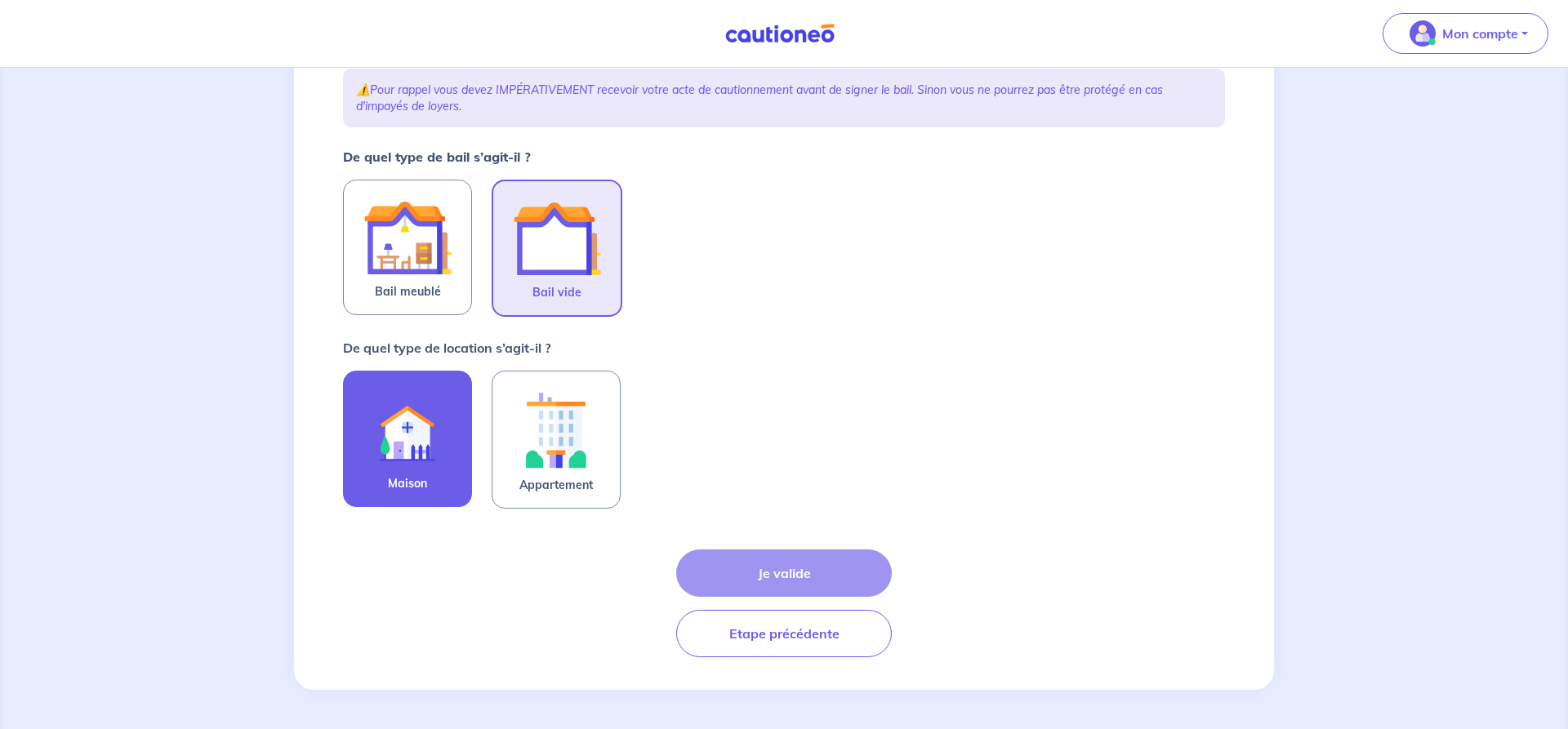
click at [397, 438] on img at bounding box center [407, 428] width 88 height 89
click at [0, 0] on input "Maison" at bounding box center [0, 0] width 0 height 0
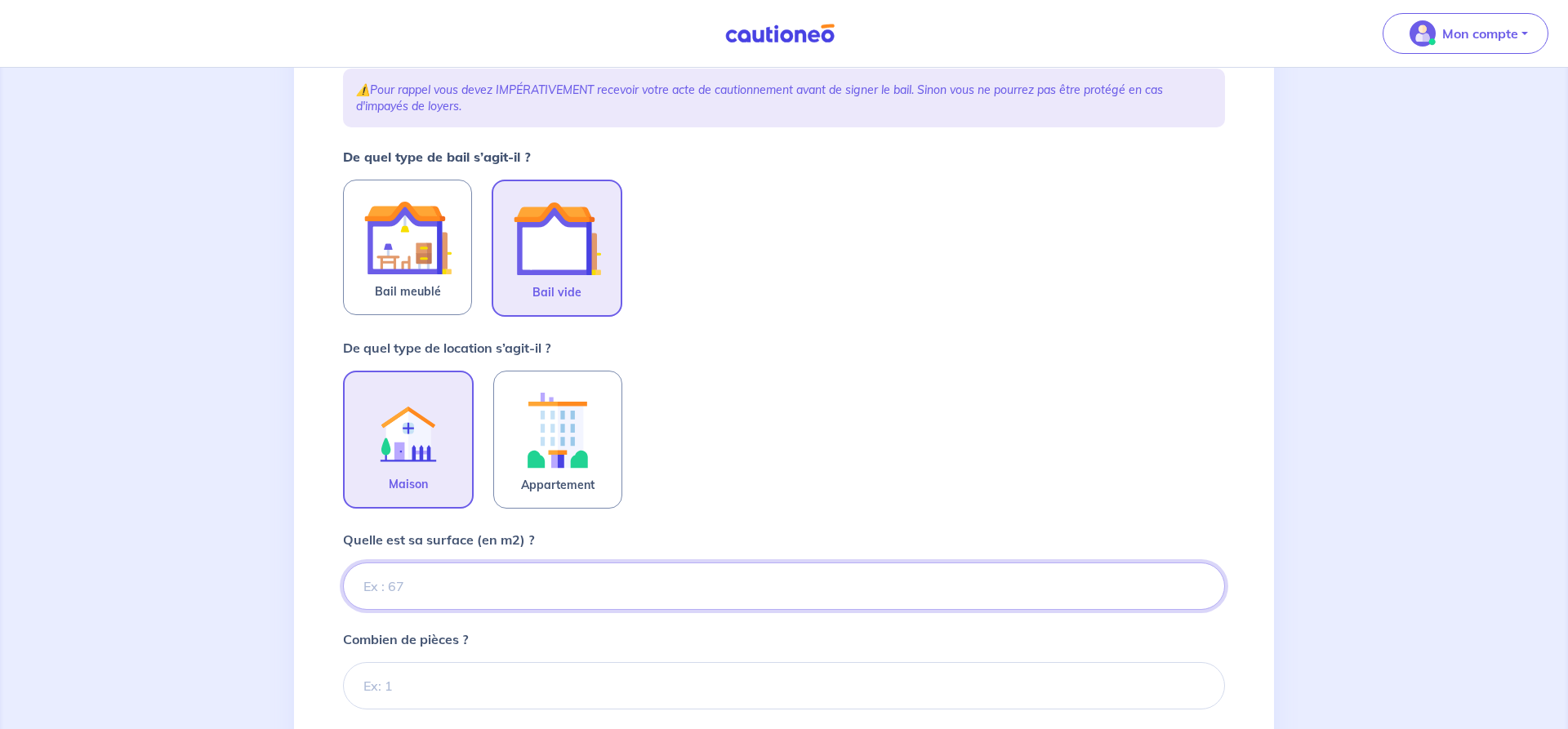
click at [372, 587] on input "Quelle est sa surface (en m2) ?" at bounding box center [784, 586] width 882 height 47
type input "80"
type input "80.40"
click at [370, 691] on input "Combien de pièces ?" at bounding box center [784, 686] width 882 height 47
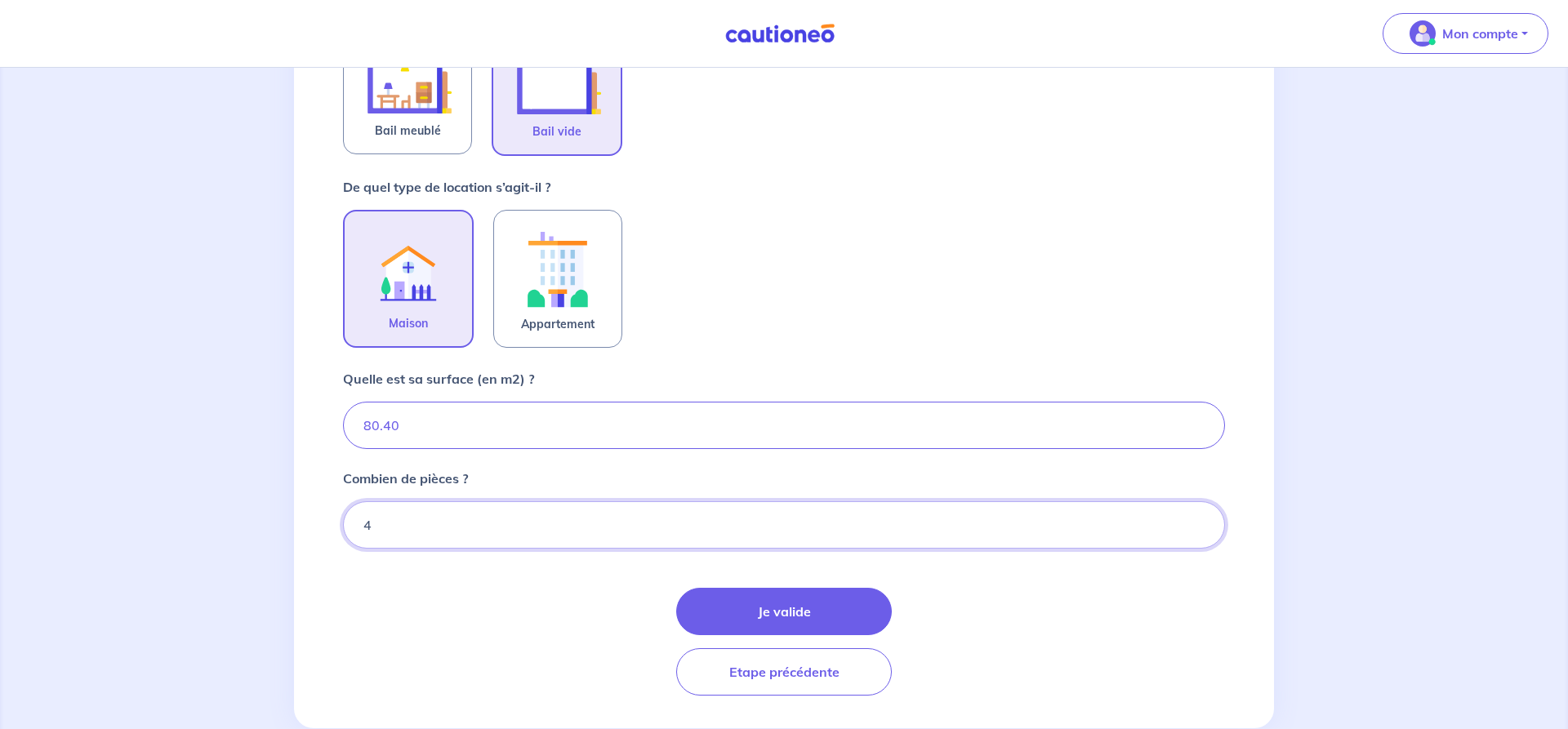
scroll to position [434, 0]
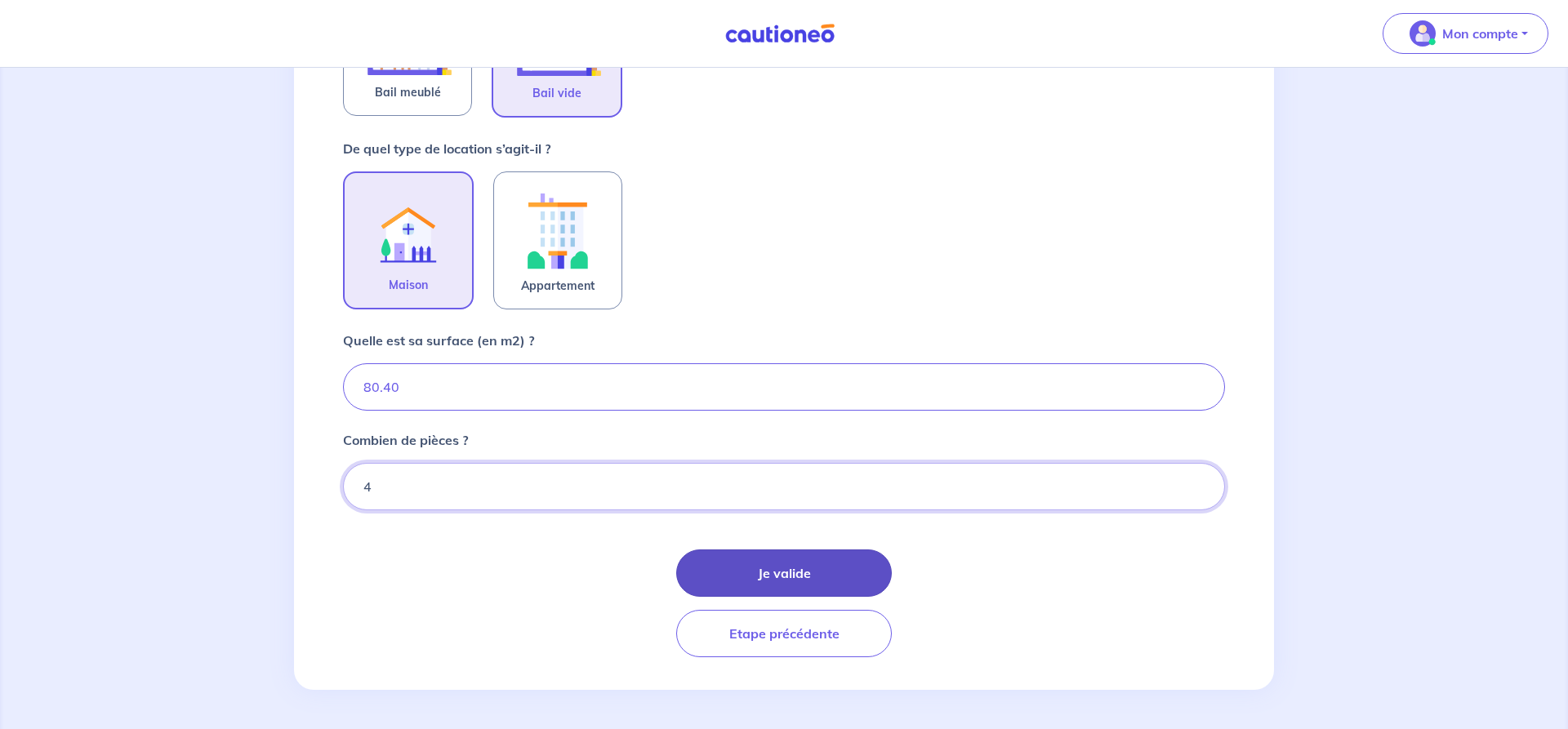
type input "4"
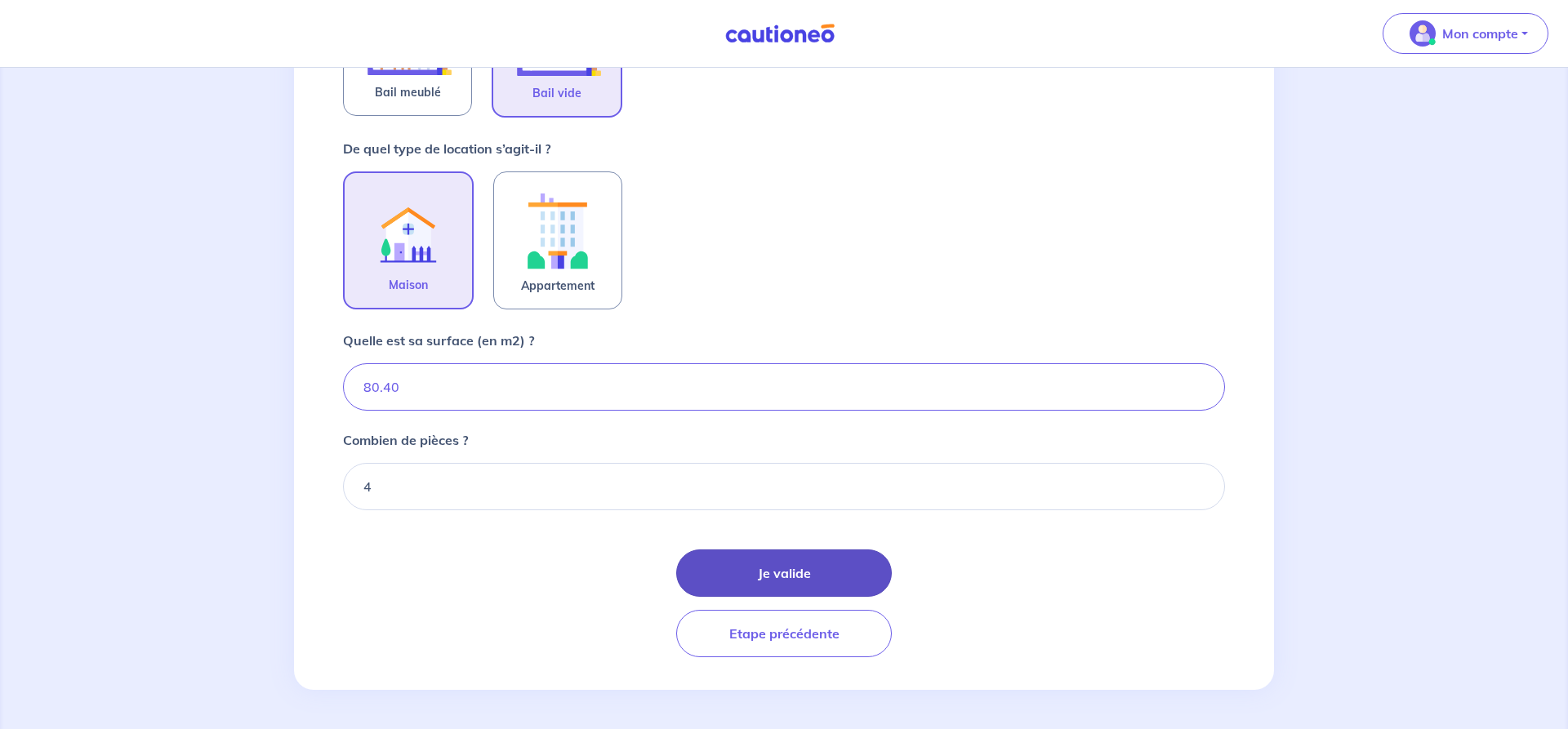
click at [774, 574] on button "Je valide" at bounding box center [784, 573] width 216 height 47
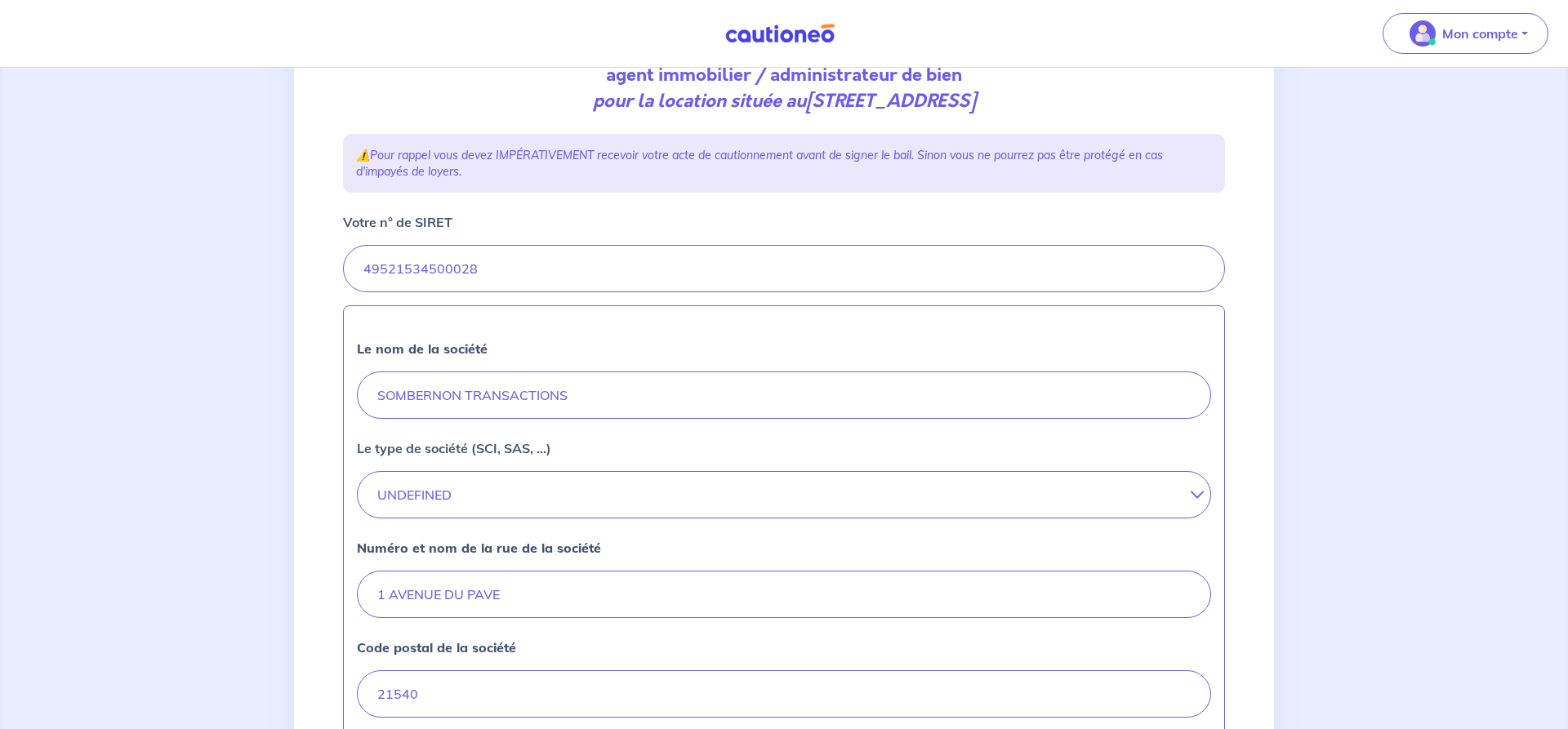
scroll to position [249, 0]
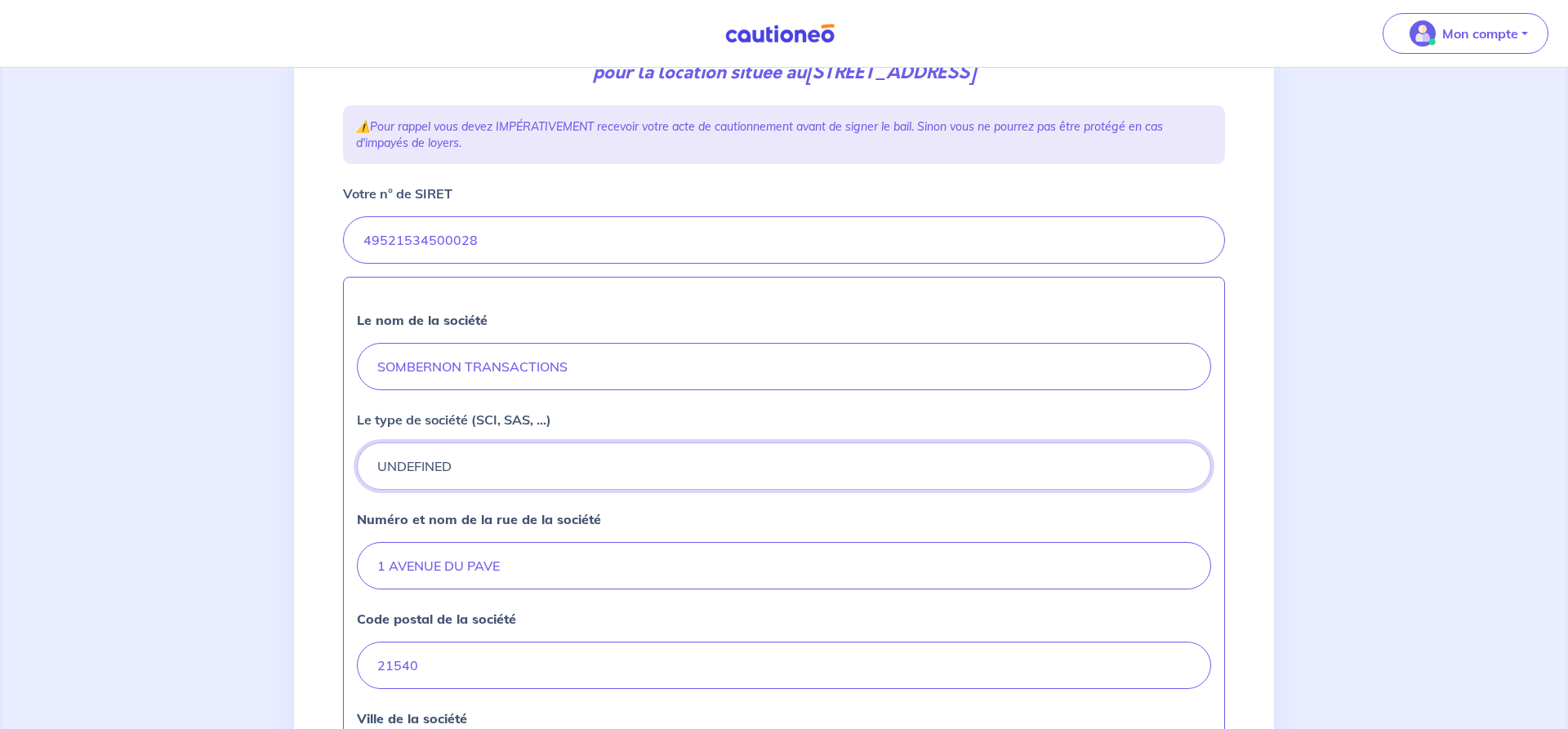
click at [1195, 458] on button "UNDEFINED" at bounding box center [784, 466] width 854 height 47
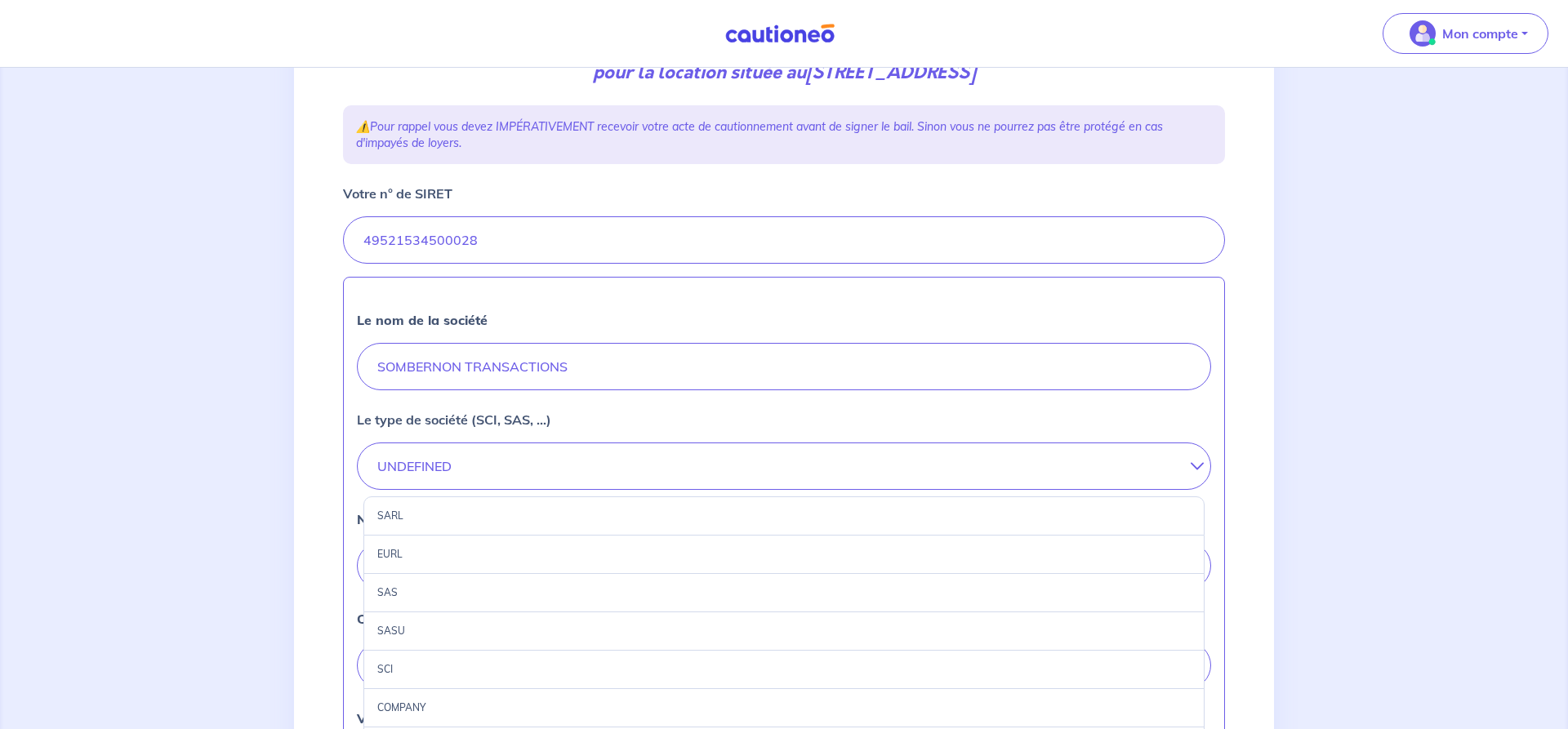
click at [393, 590] on div "SAS" at bounding box center [784, 593] width 841 height 38
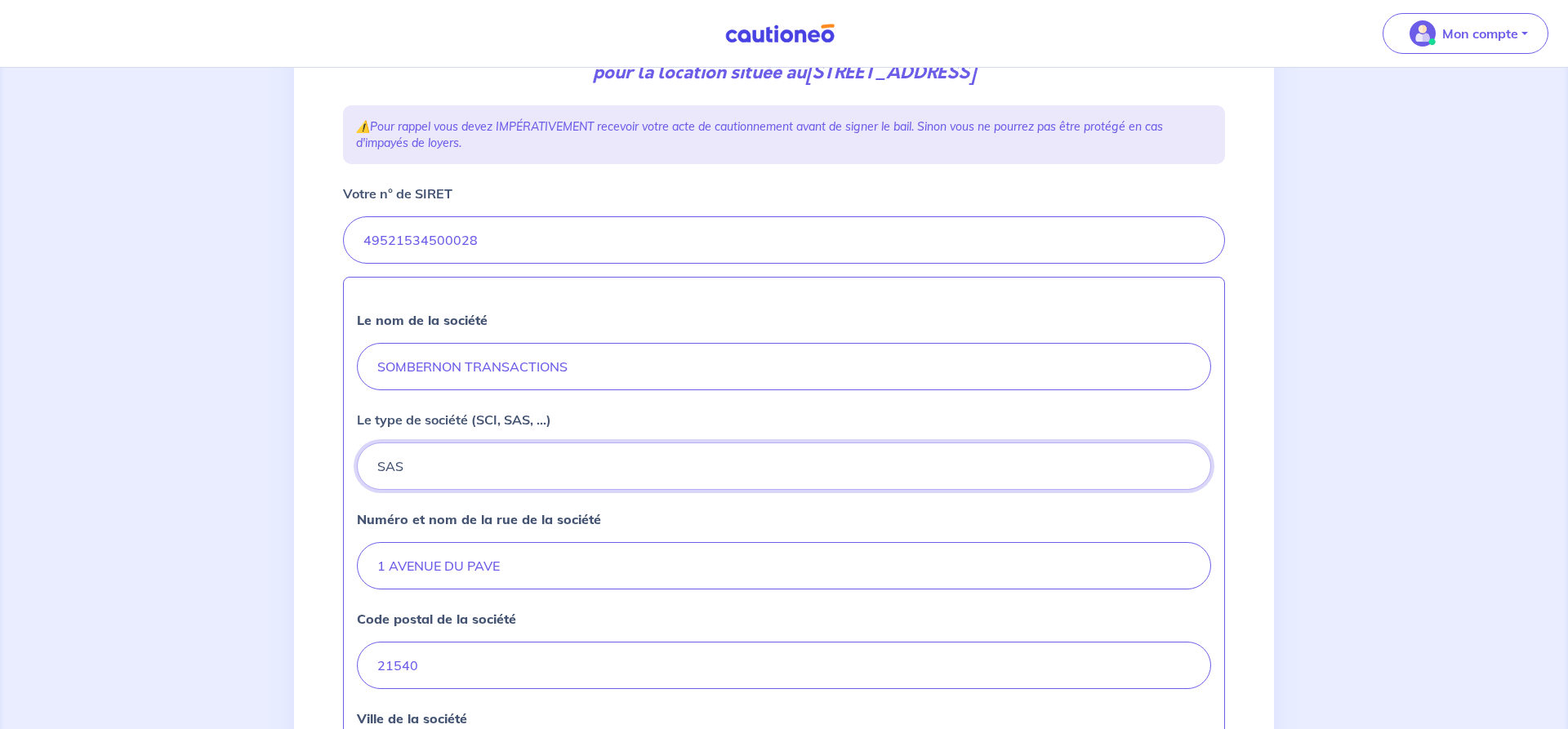
click at [398, 464] on button "SAS" at bounding box center [784, 466] width 854 height 47
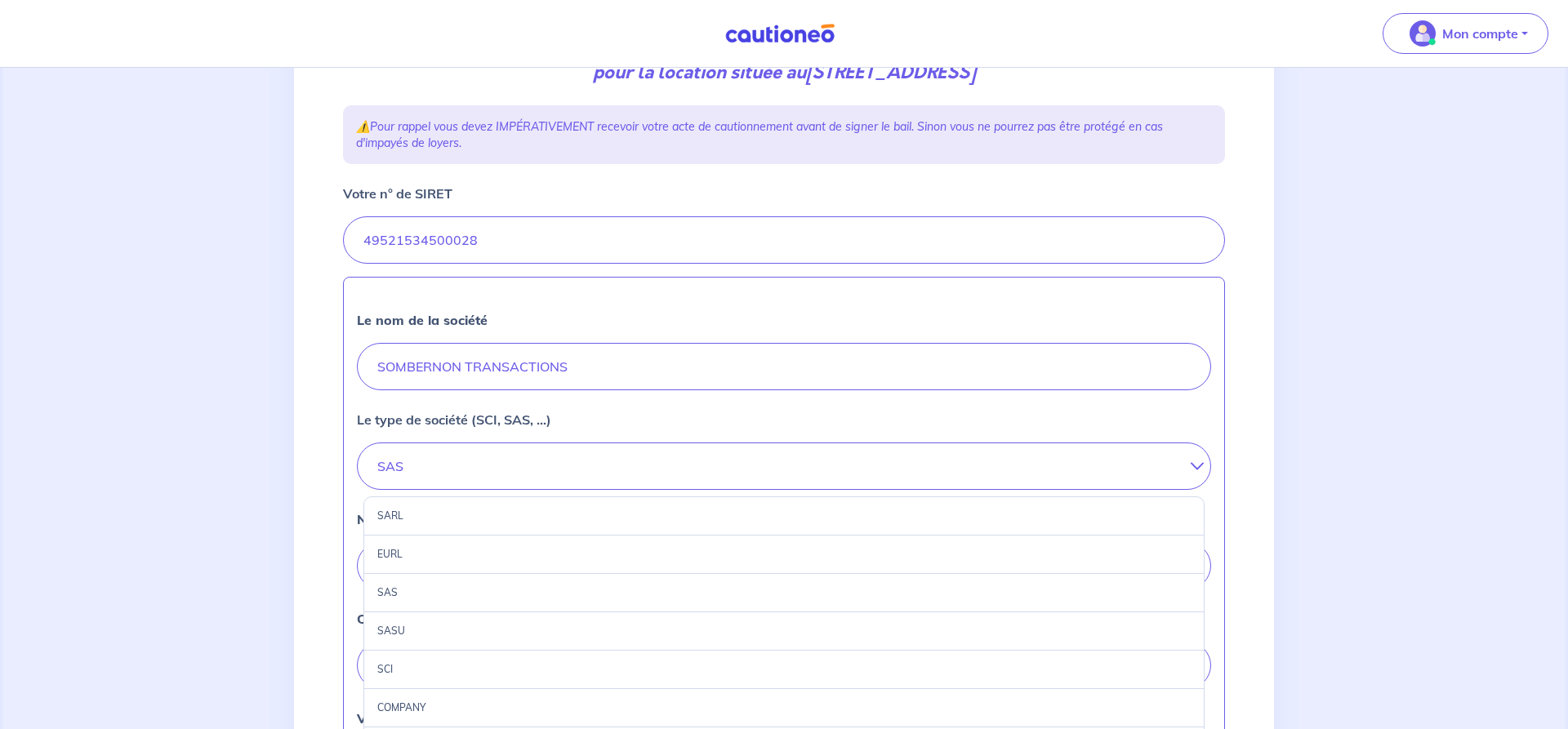
click at [383, 514] on div "SARL" at bounding box center [784, 515] width 841 height 39
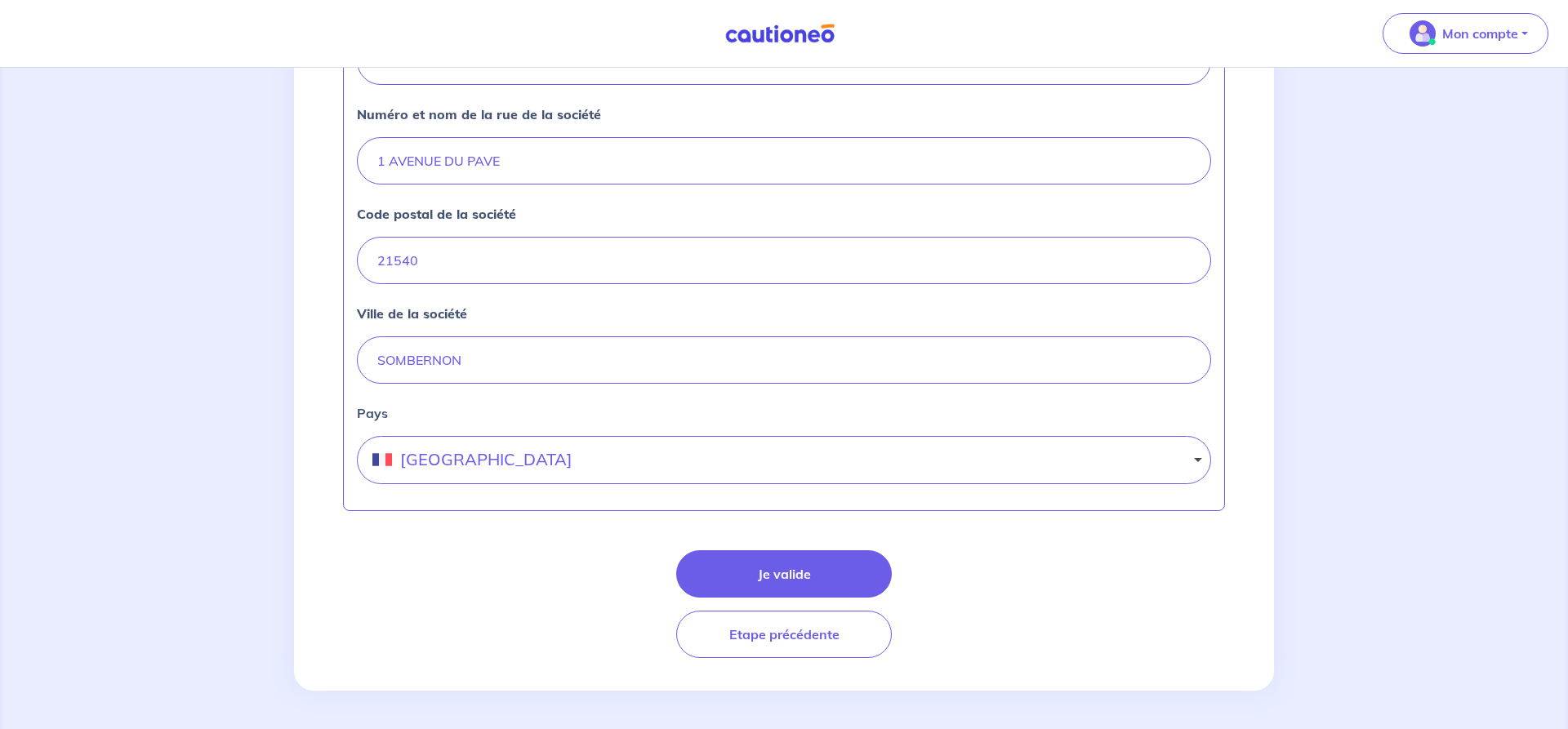
scroll to position [655, 0]
click at [775, 573] on button "Je valide" at bounding box center [784, 573] width 216 height 47
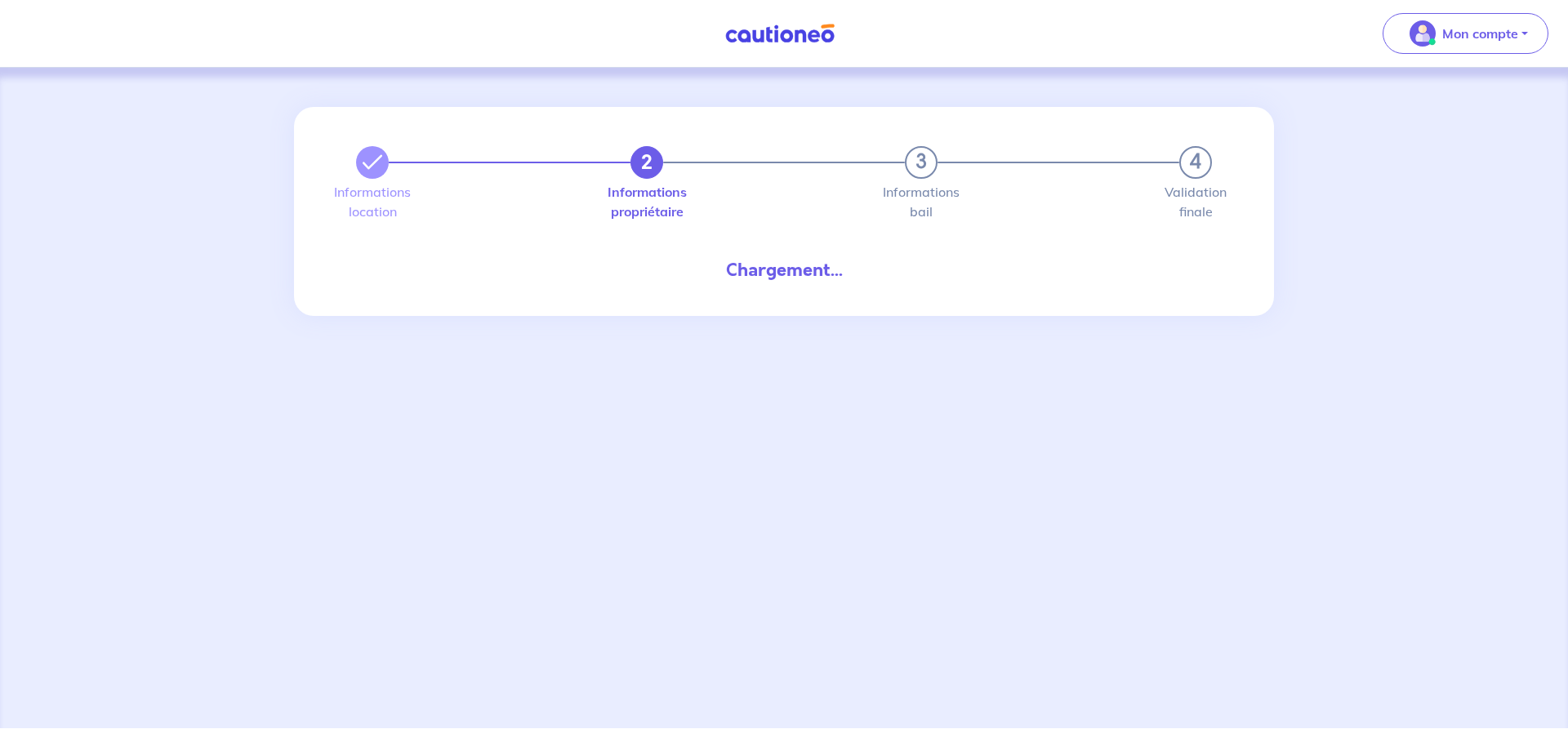
select select "FR"
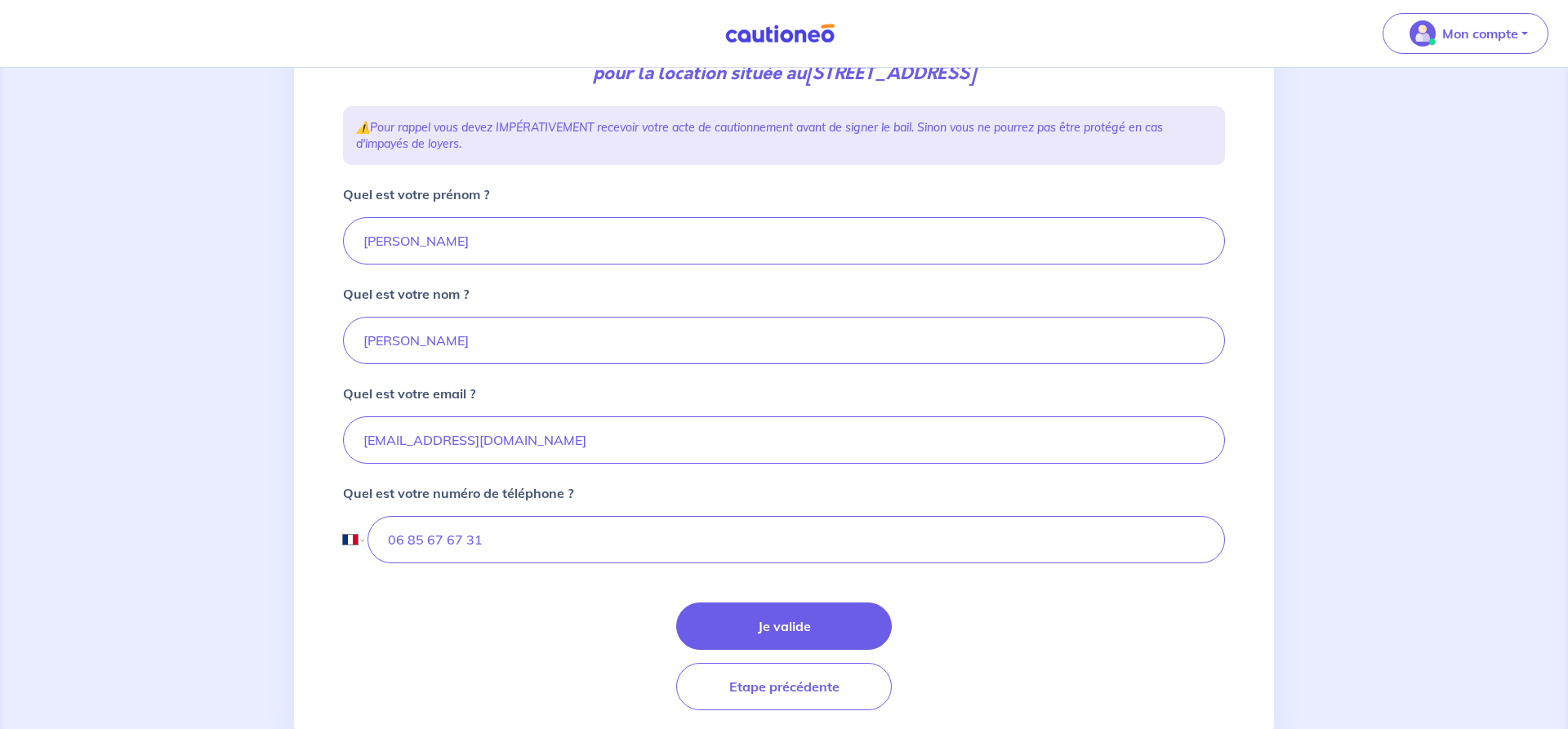
scroll to position [249, 0]
click at [787, 621] on button "Je valide" at bounding box center [784, 625] width 216 height 47
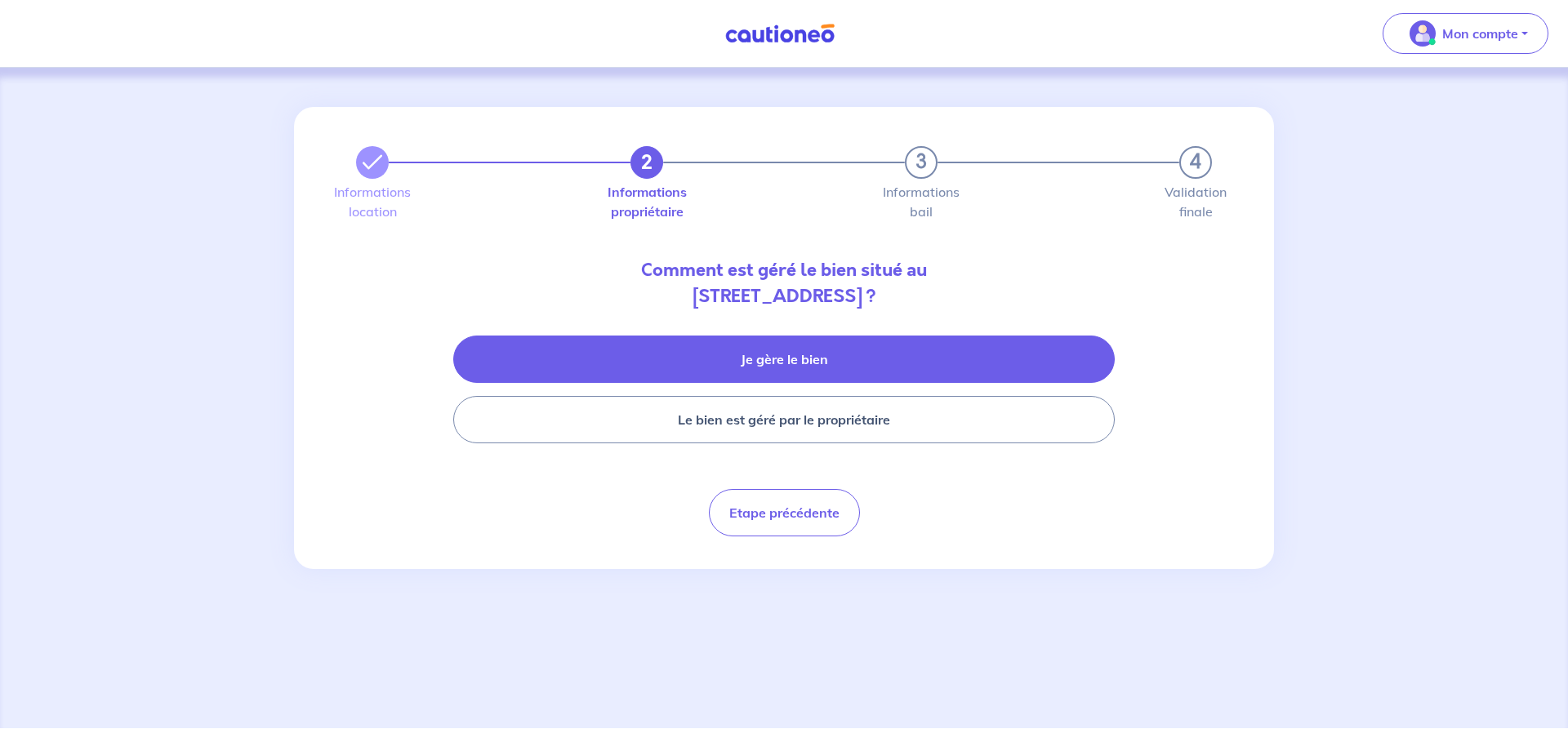
click at [755, 348] on button "Je gère le bien" at bounding box center [783, 359] width 661 height 47
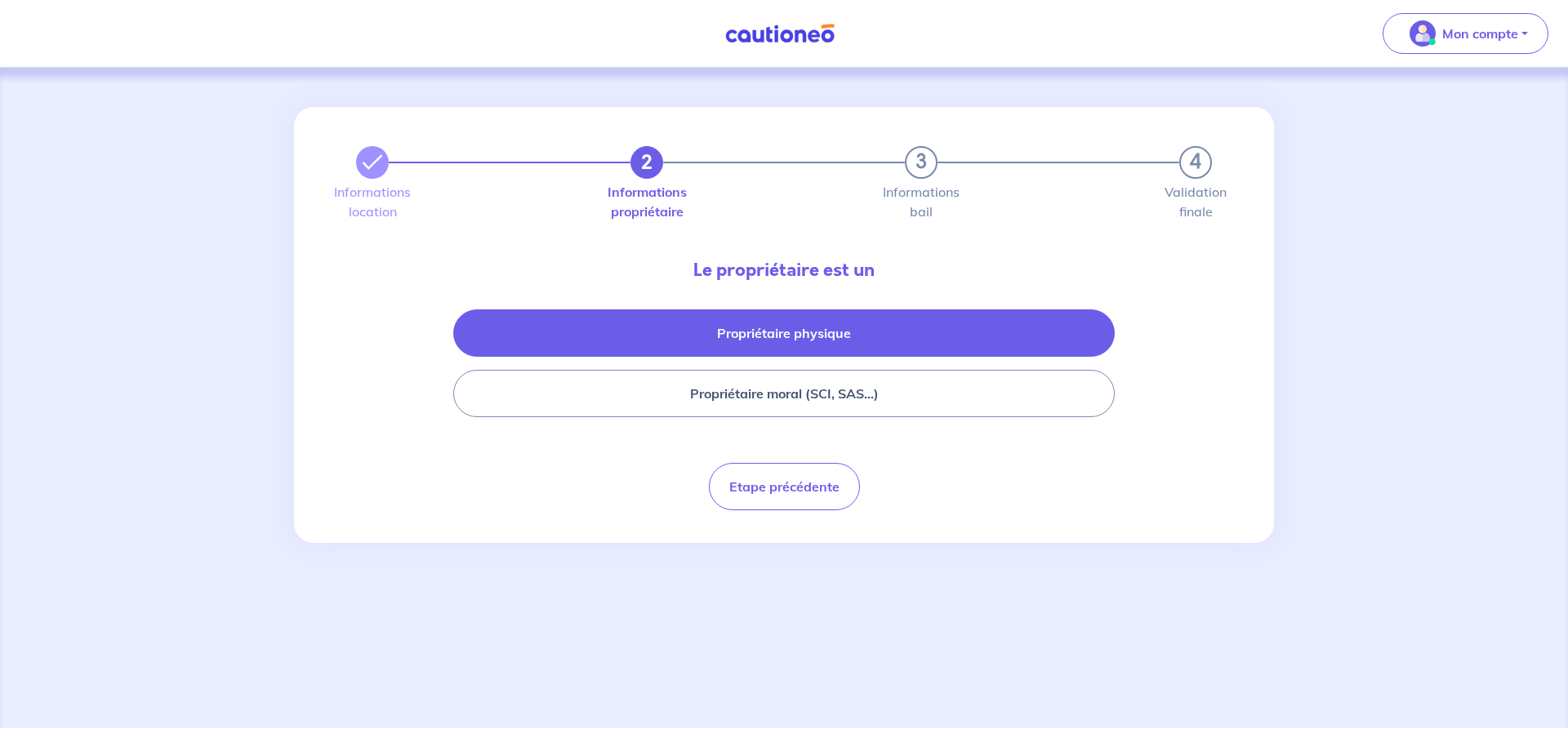
click at [767, 332] on button "Propriétaire physique" at bounding box center [783, 333] width 661 height 47
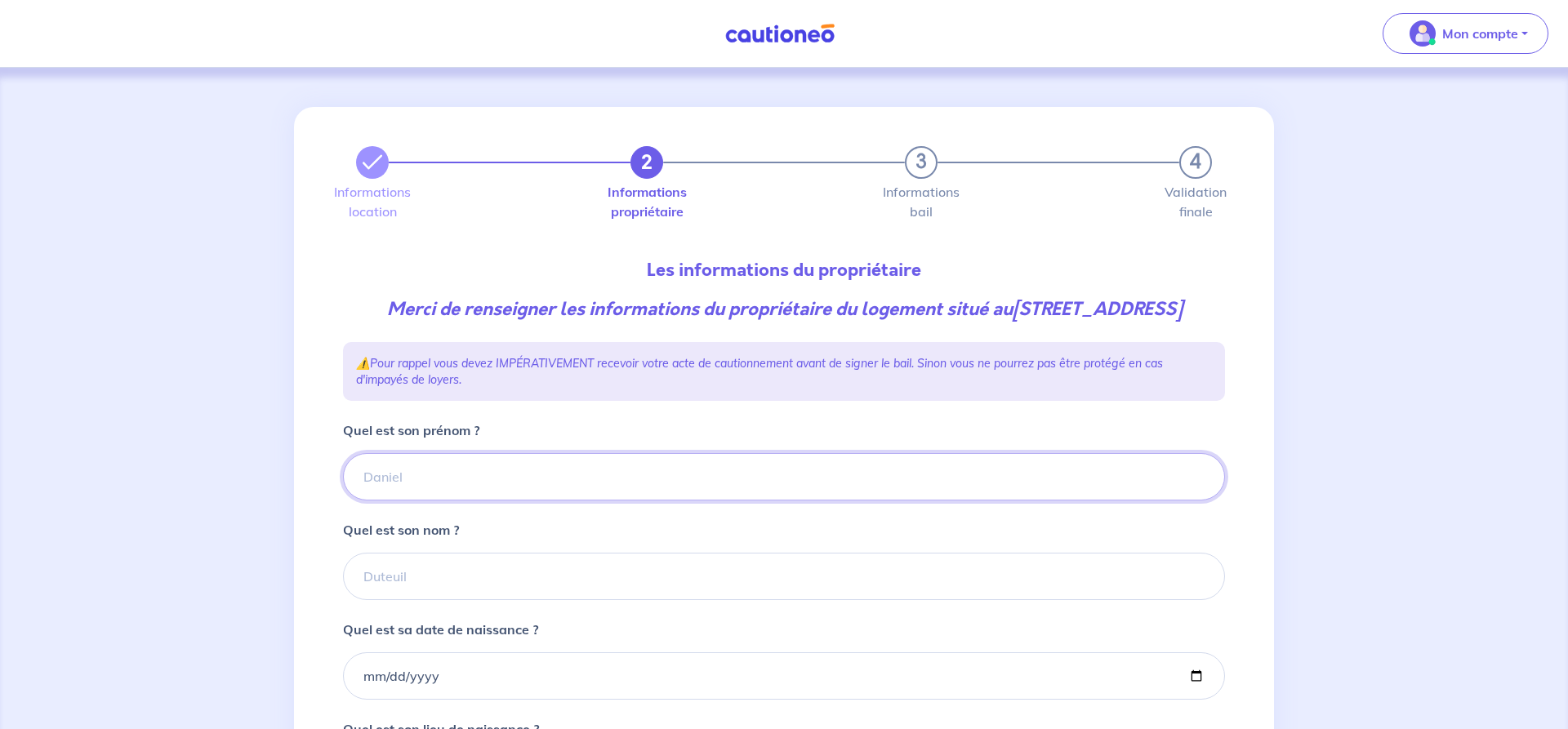
click at [368, 500] on input "Quel est son prénom ?" at bounding box center [784, 476] width 882 height 47
type input "bernard"
click at [383, 600] on input "Quel est son nom ?" at bounding box center [784, 576] width 882 height 47
type input "CHALON"
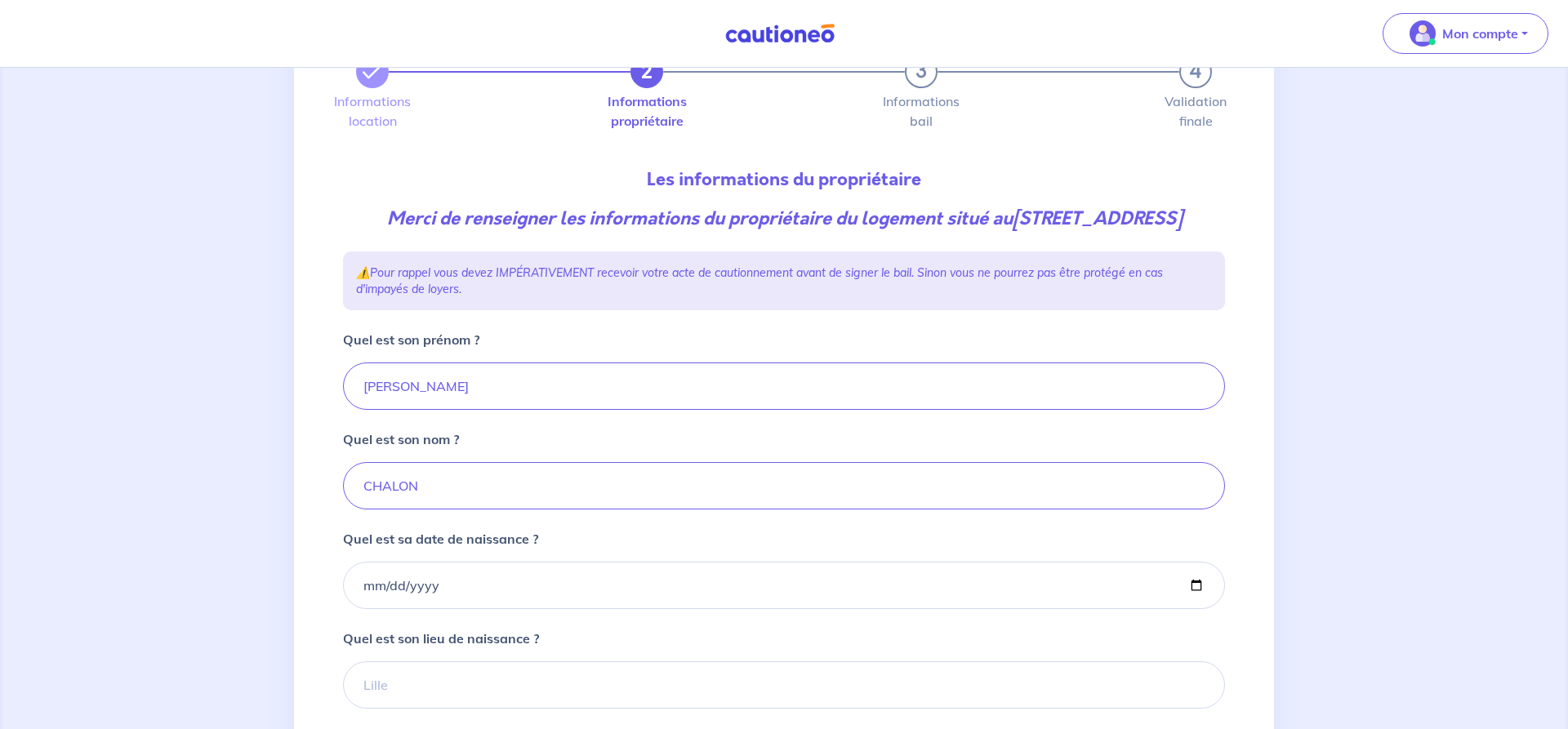
scroll to position [249, 0]
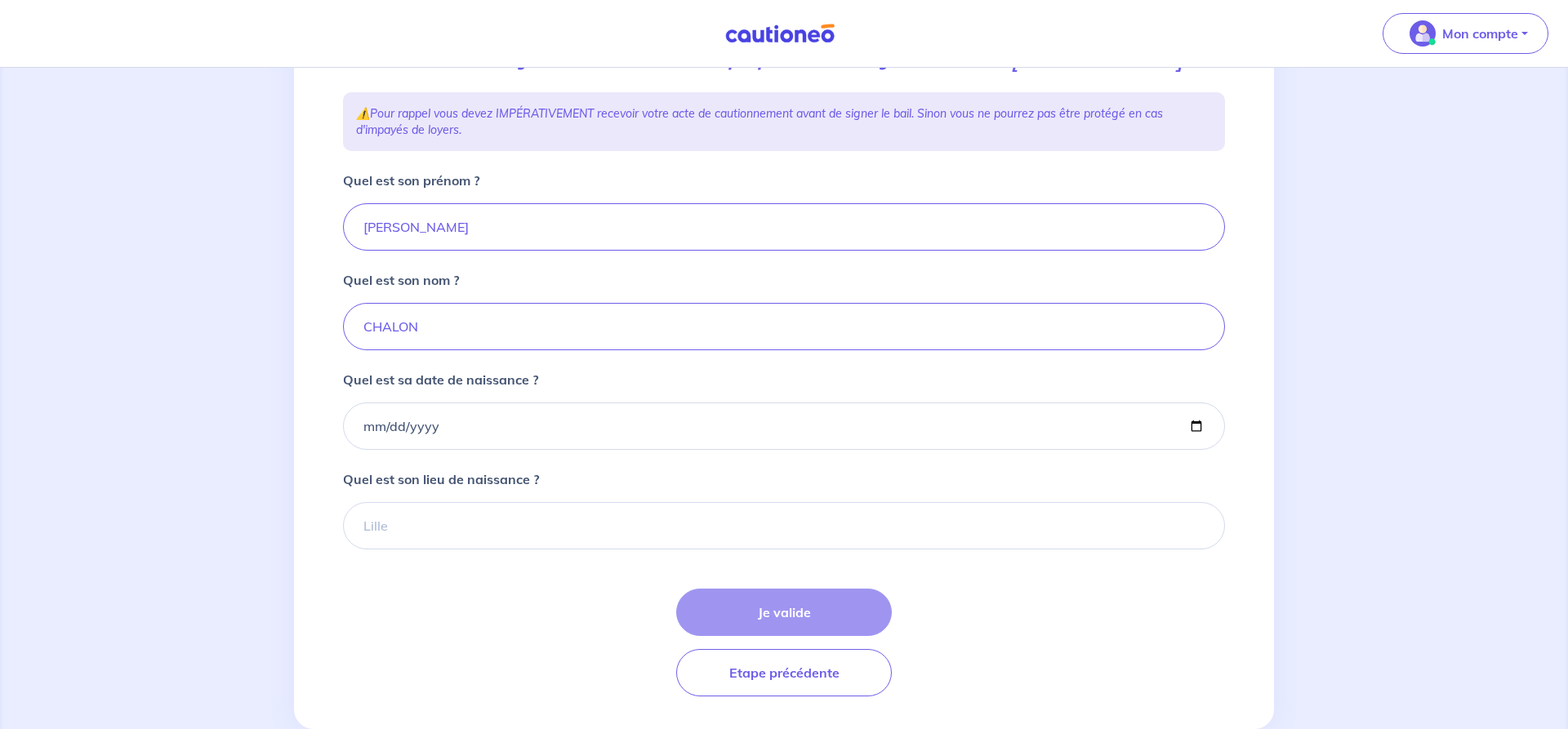
click at [781, 640] on div "Je valide Etape précédente" at bounding box center [784, 642] width 882 height 108
click at [384, 447] on input "Quel est sa date de naissance ?" at bounding box center [784, 426] width 882 height 47
click at [465, 450] on input "Quel est sa date de naissance ?" at bounding box center [784, 426] width 882 height 47
click at [387, 450] on input "Quel est sa date de naissance ?" at bounding box center [784, 426] width 882 height 47
click at [359, 449] on input "Quel est sa date de naissance ?" at bounding box center [784, 426] width 882 height 47
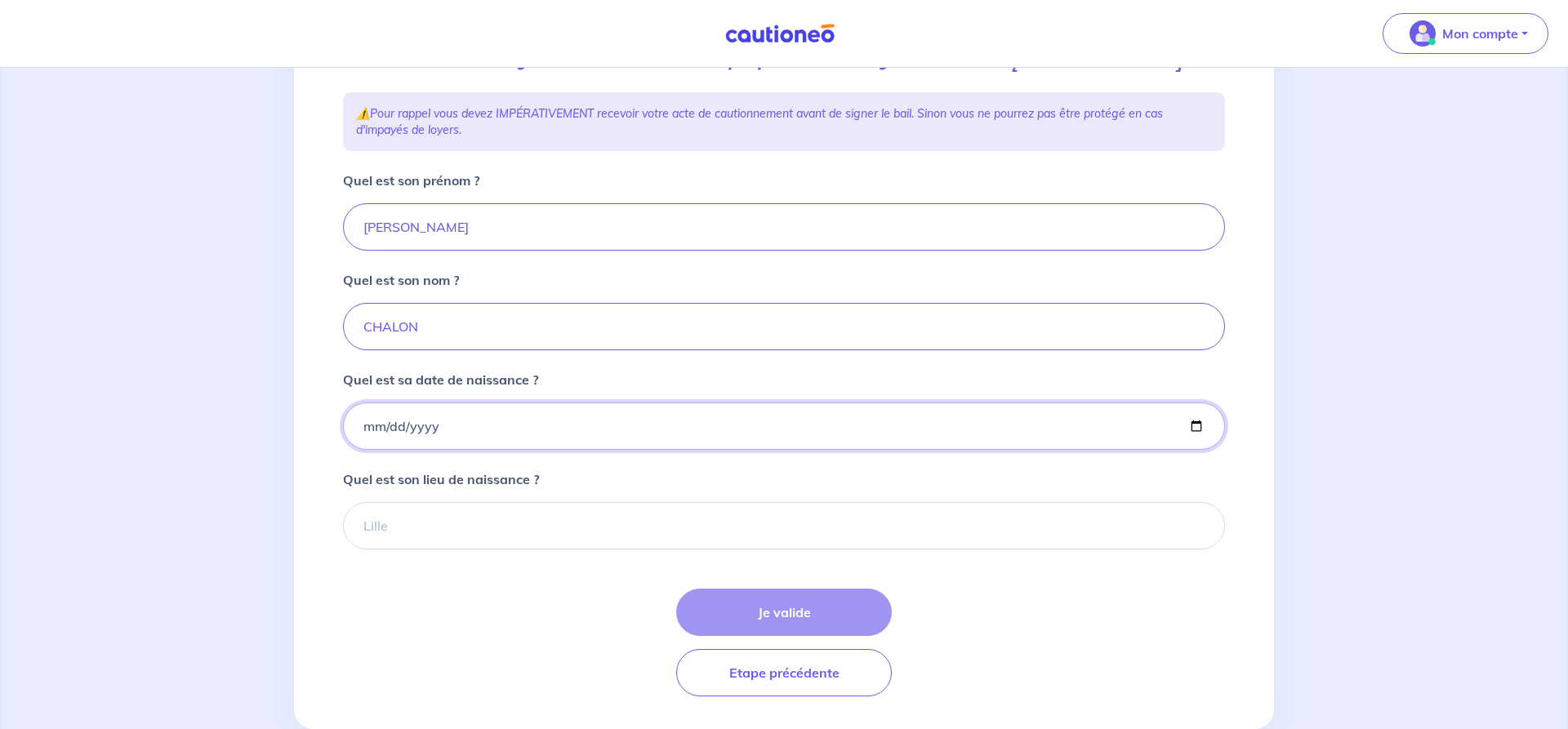
type input "1955-02-08"
click at [376, 549] on input "Quel est son lieu de naissance ?" at bounding box center [784, 526] width 882 height 47
type input "s"
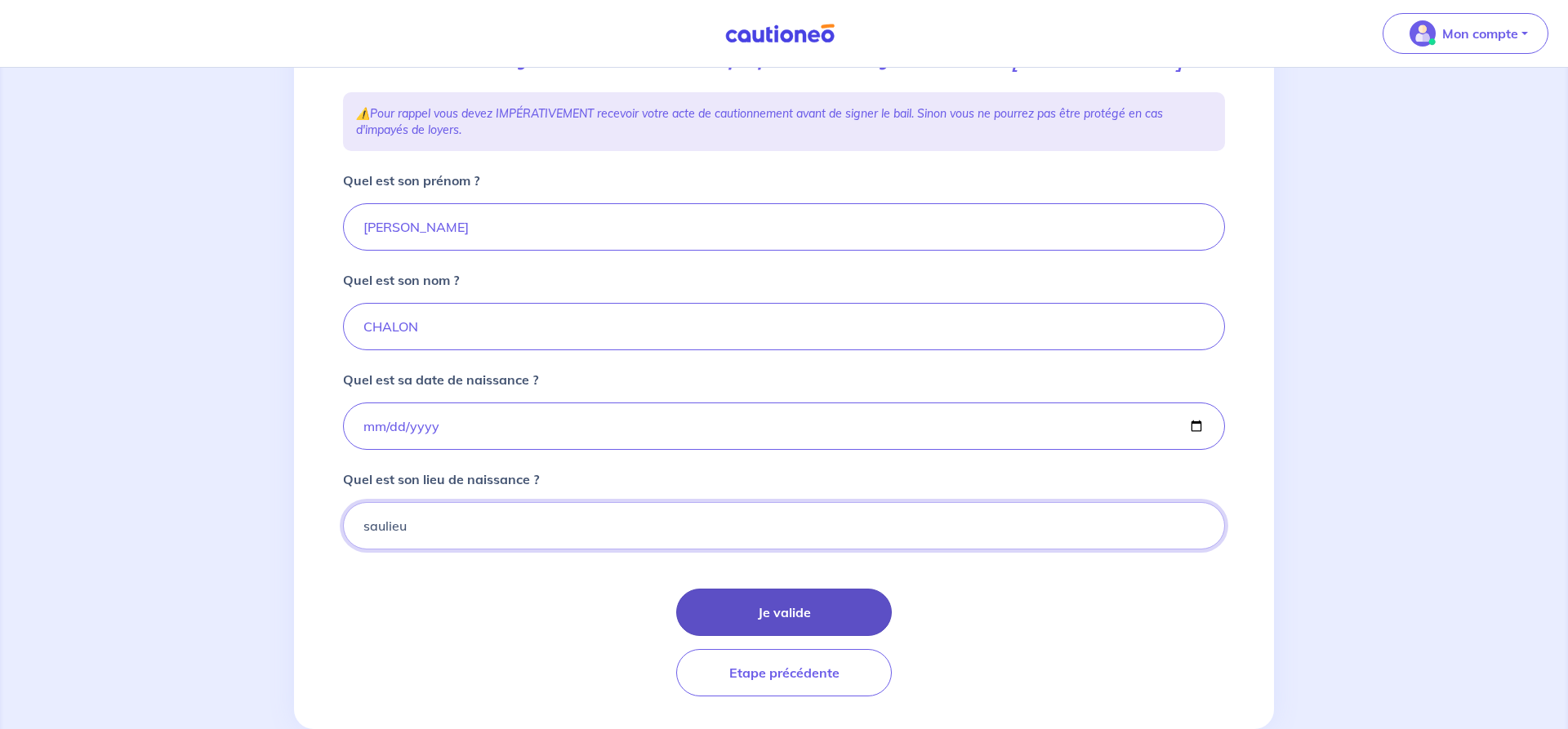
type input "saulieu"
click at [785, 631] on button "Je valide" at bounding box center [784, 612] width 216 height 47
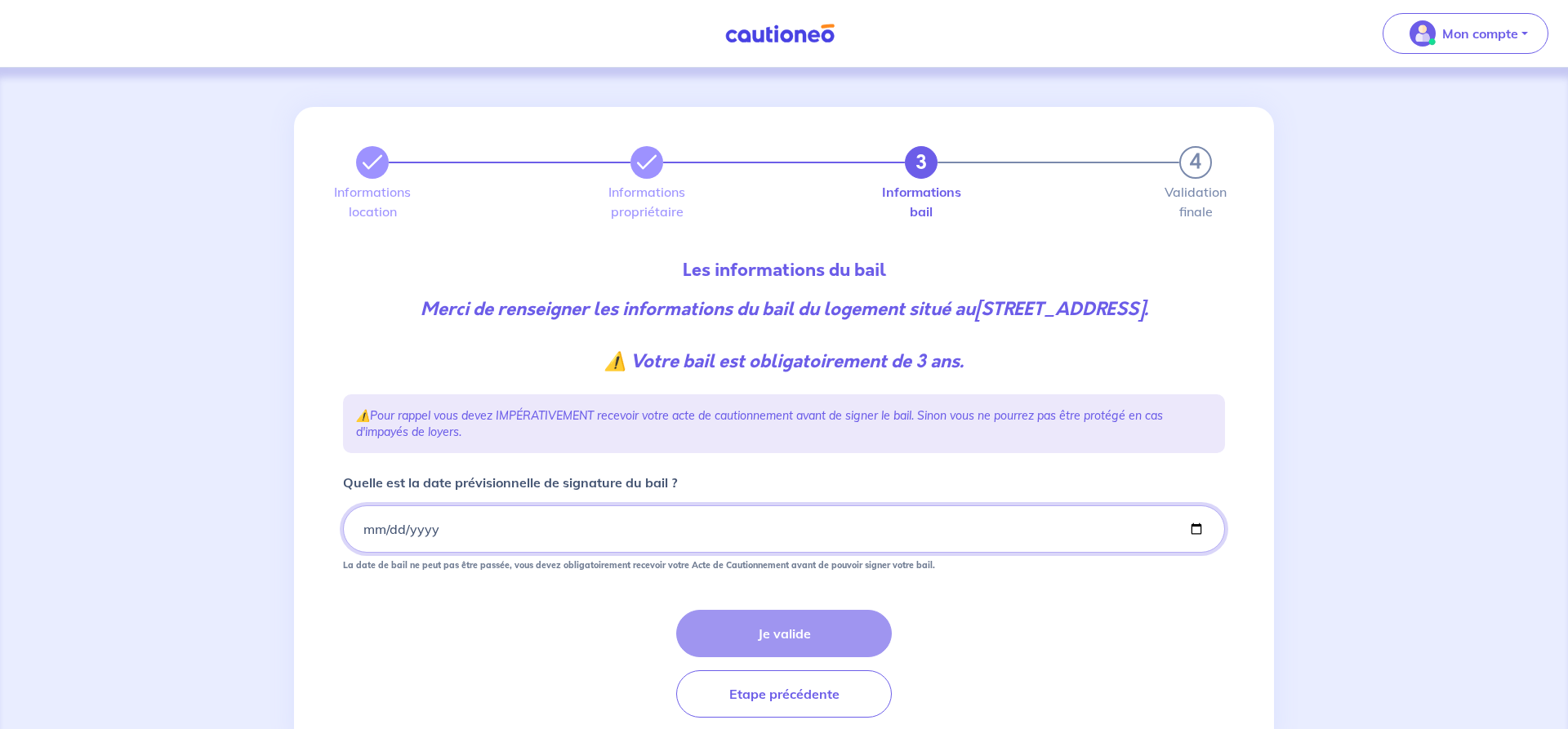
click at [365, 552] on input "Quelle est la date prévisionnelle de signature du bail ?" at bounding box center [784, 528] width 882 height 47
type input "2025-11-21"
click at [448, 553] on input "2025-11-21" at bounding box center [784, 528] width 882 height 47
click at [366, 553] on input "Quelle est la date prévisionnelle de signature du bail ?" at bounding box center [784, 528] width 882 height 47
click at [372, 553] on input "2025-10-10" at bounding box center [784, 528] width 882 height 47
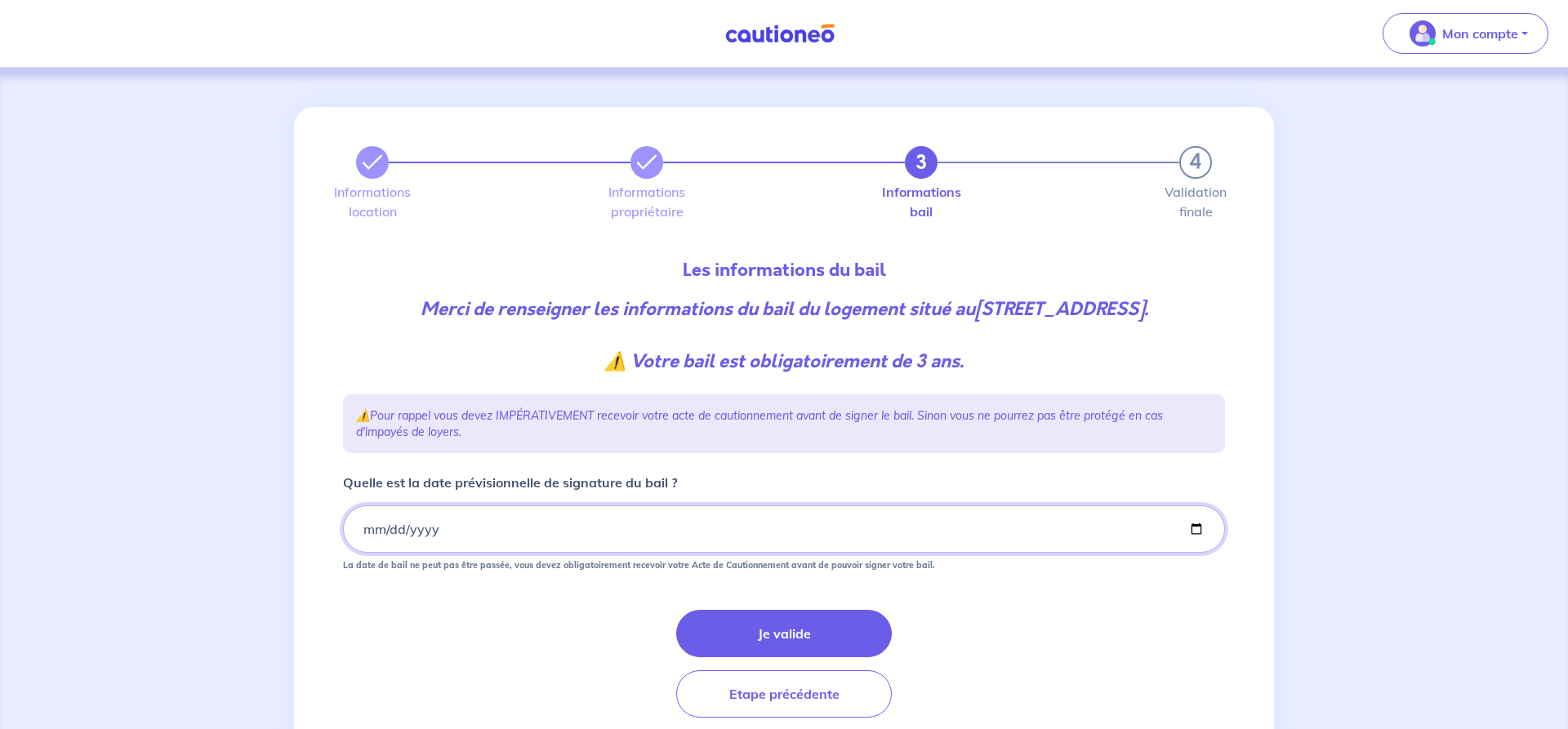
type input "2025-10-08"
click at [451, 553] on input "2025-10-08" at bounding box center [784, 528] width 882 height 47
click at [798, 657] on button "Je valide" at bounding box center [784, 633] width 216 height 47
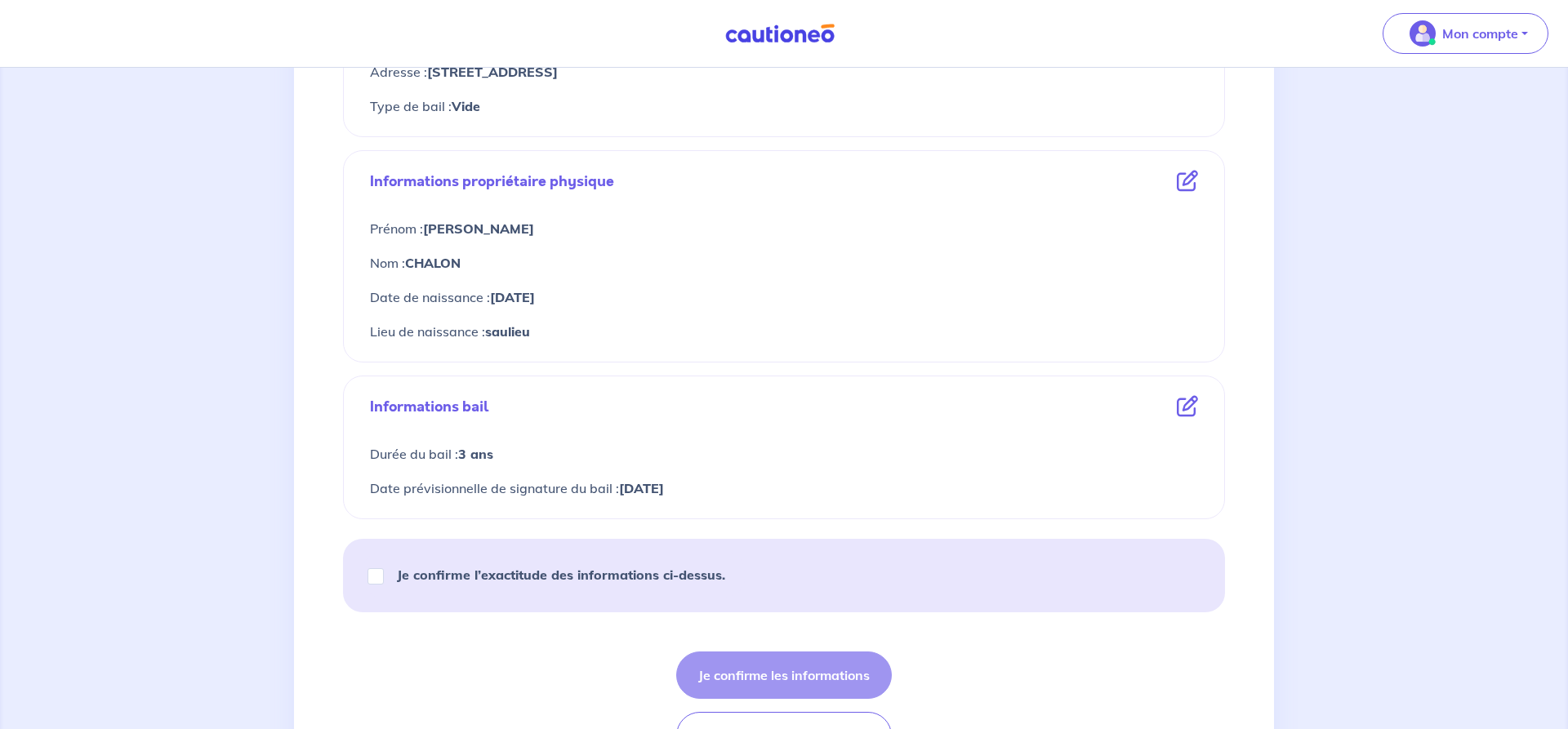
scroll to position [583, 0]
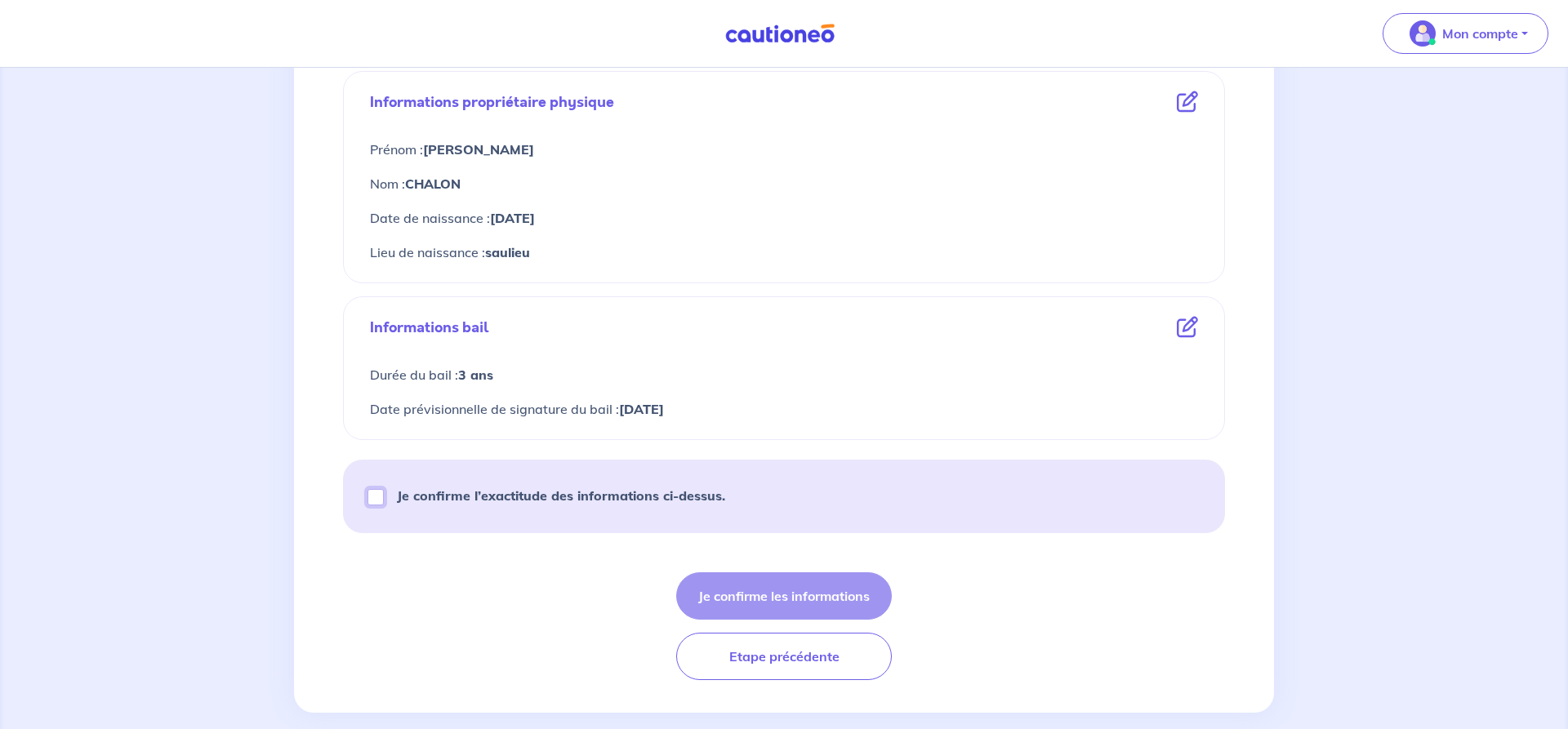
click at [375, 495] on input "Je confirme l’exactitude des informations ci-dessus." at bounding box center [375, 497] width 17 height 17
checkbox input "true"
click at [786, 593] on button "Je confirme les informations" at bounding box center [784, 595] width 216 height 47
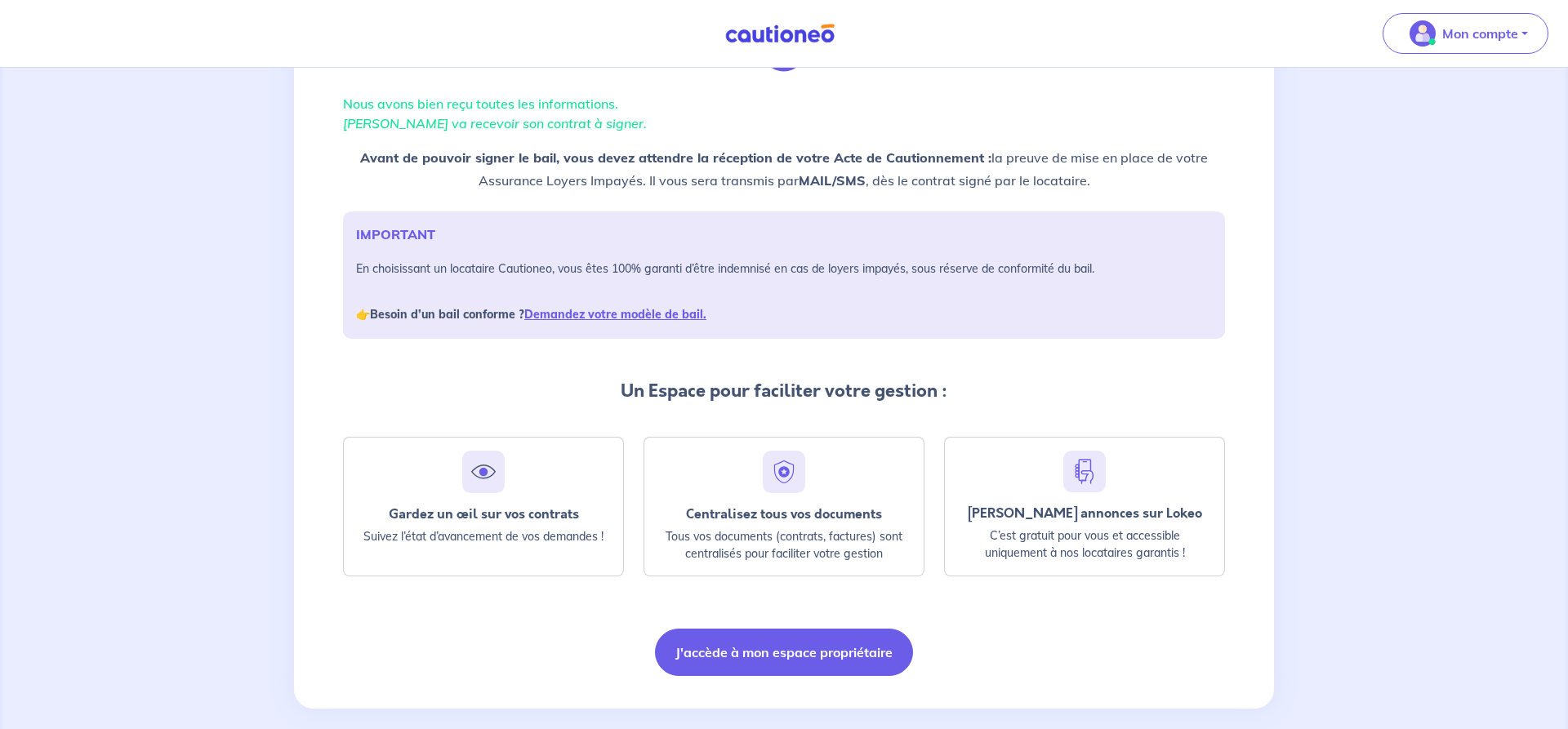
scroll to position [120, 0]
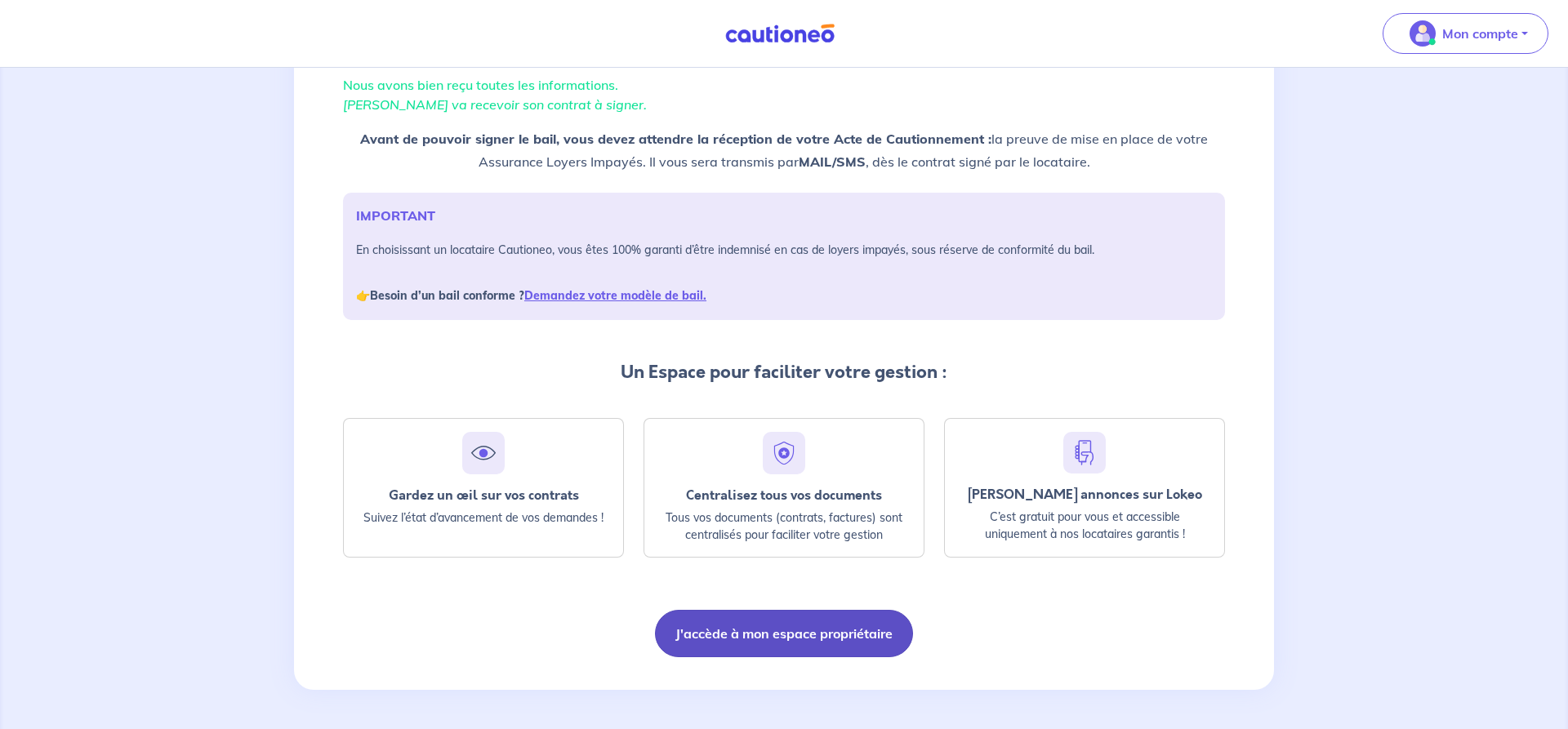
click at [752, 631] on button "J'accède à mon espace propriétaire" at bounding box center [783, 633] width 258 height 47
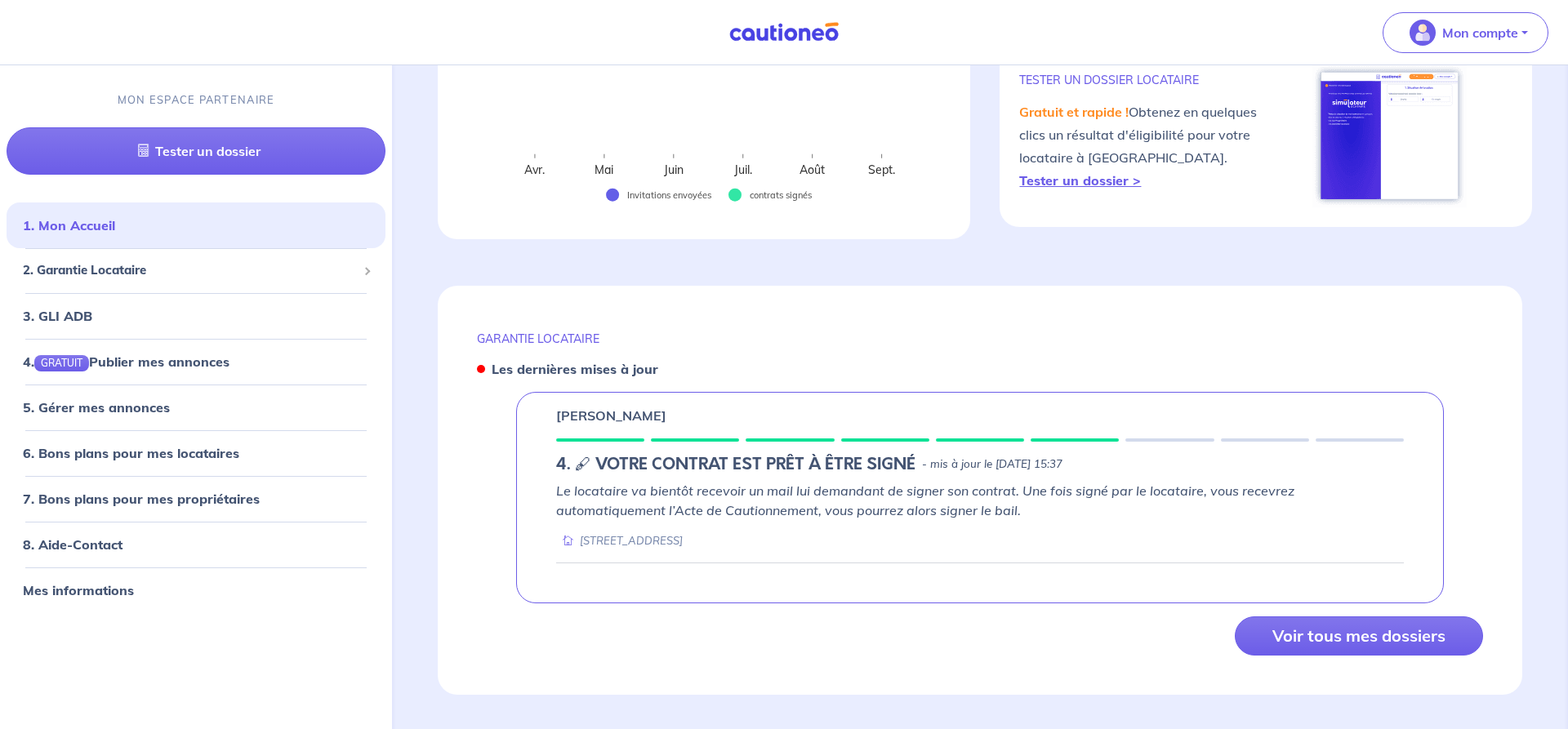
scroll to position [400, 0]
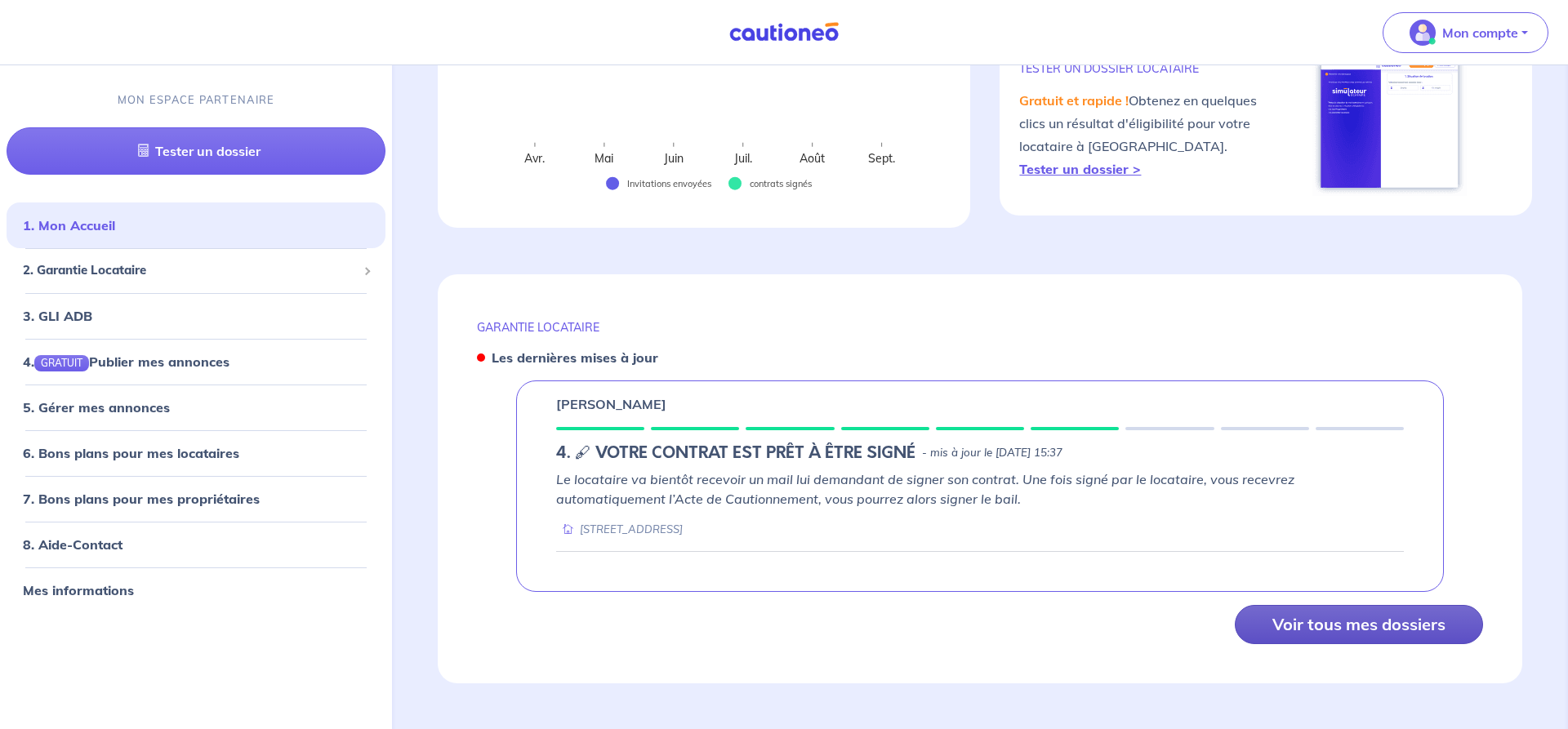
click at [1364, 626] on button "Voir tous mes dossiers" at bounding box center [1359, 624] width 249 height 39
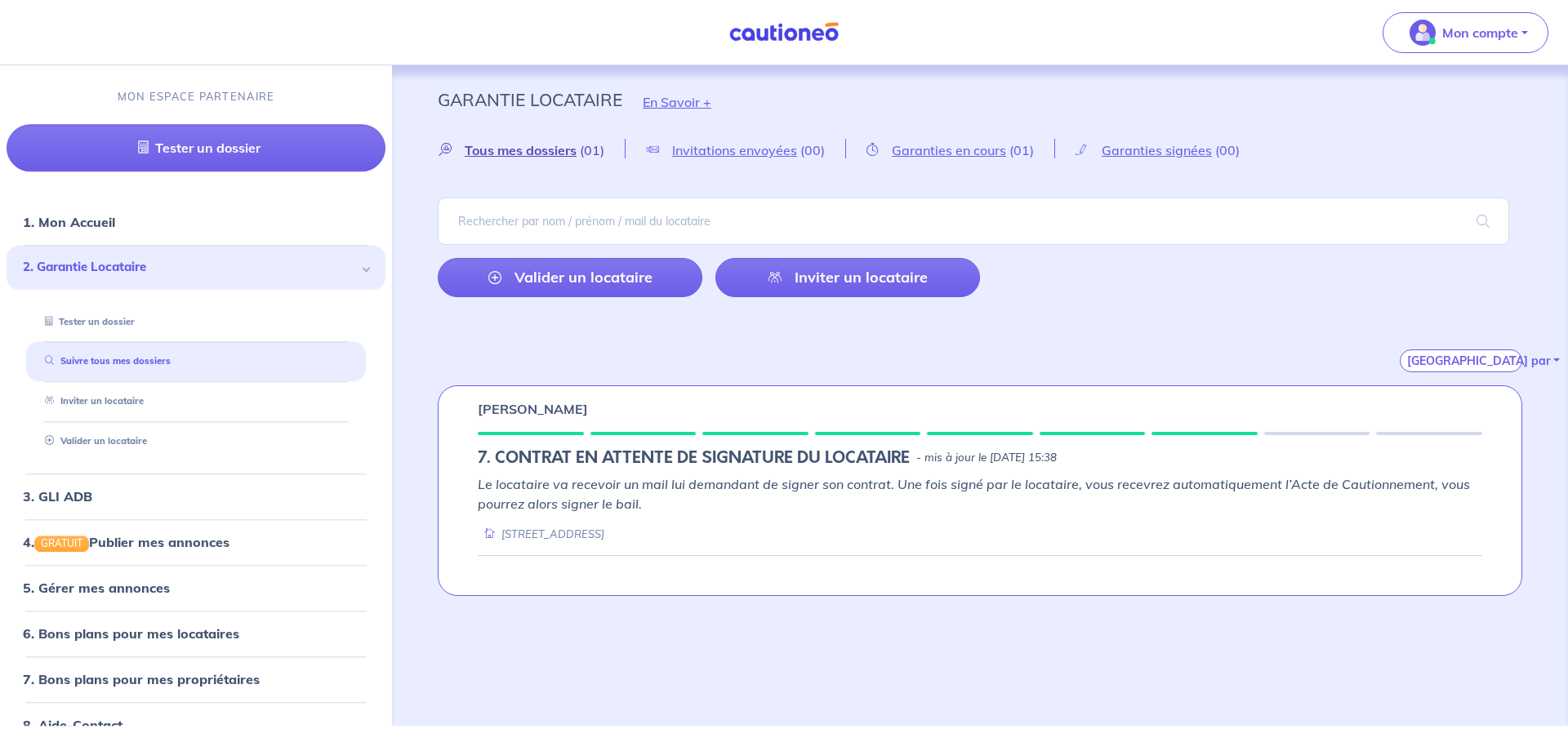
click at [535, 148] on span "Tous mes dossiers" at bounding box center [521, 149] width 112 height 17
click at [470, 209] on input "search" at bounding box center [973, 221] width 1071 height 47
click at [914, 147] on span "Garanties en cours" at bounding box center [949, 149] width 115 height 17
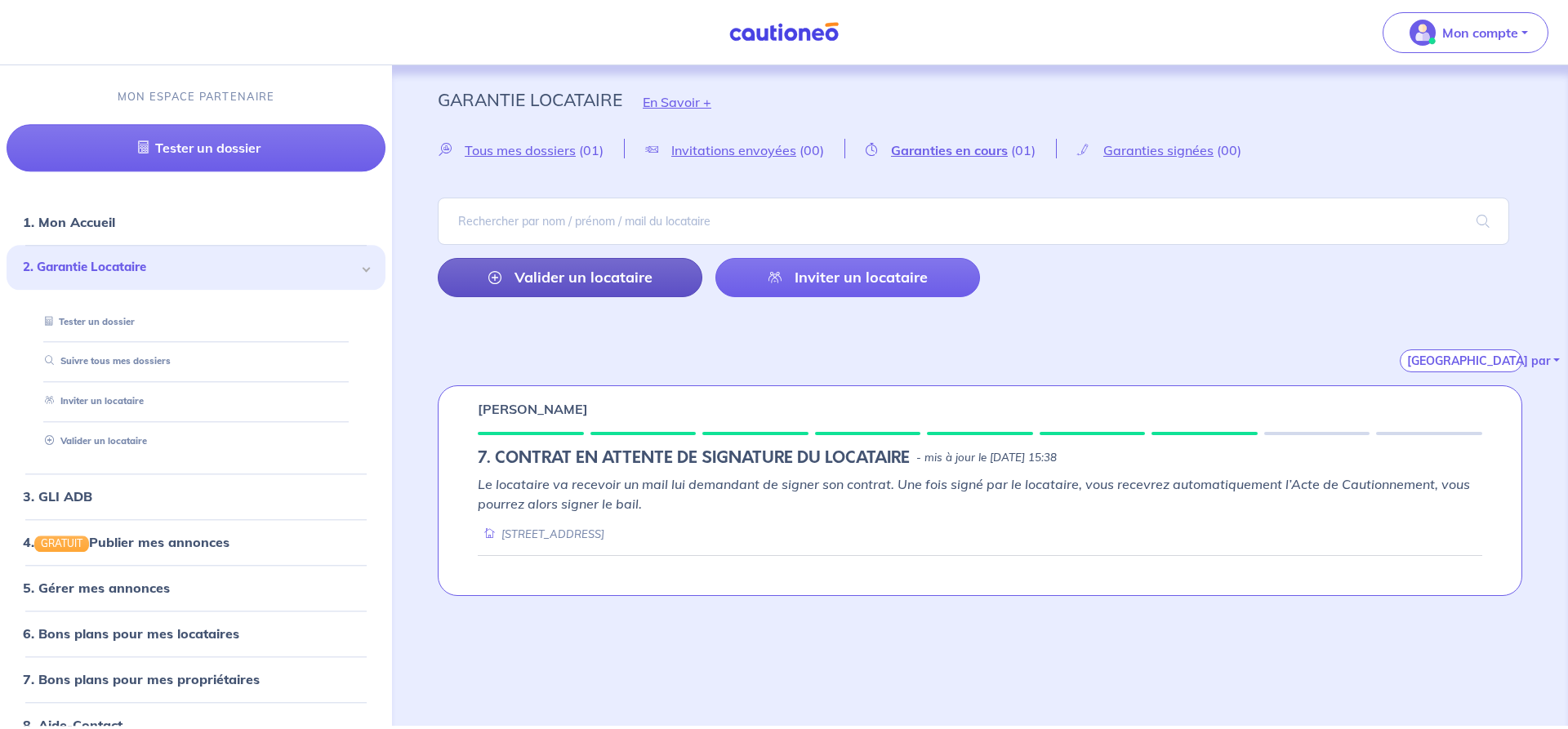
click at [558, 278] on link "Valider un locataire" at bounding box center [570, 277] width 264 height 39
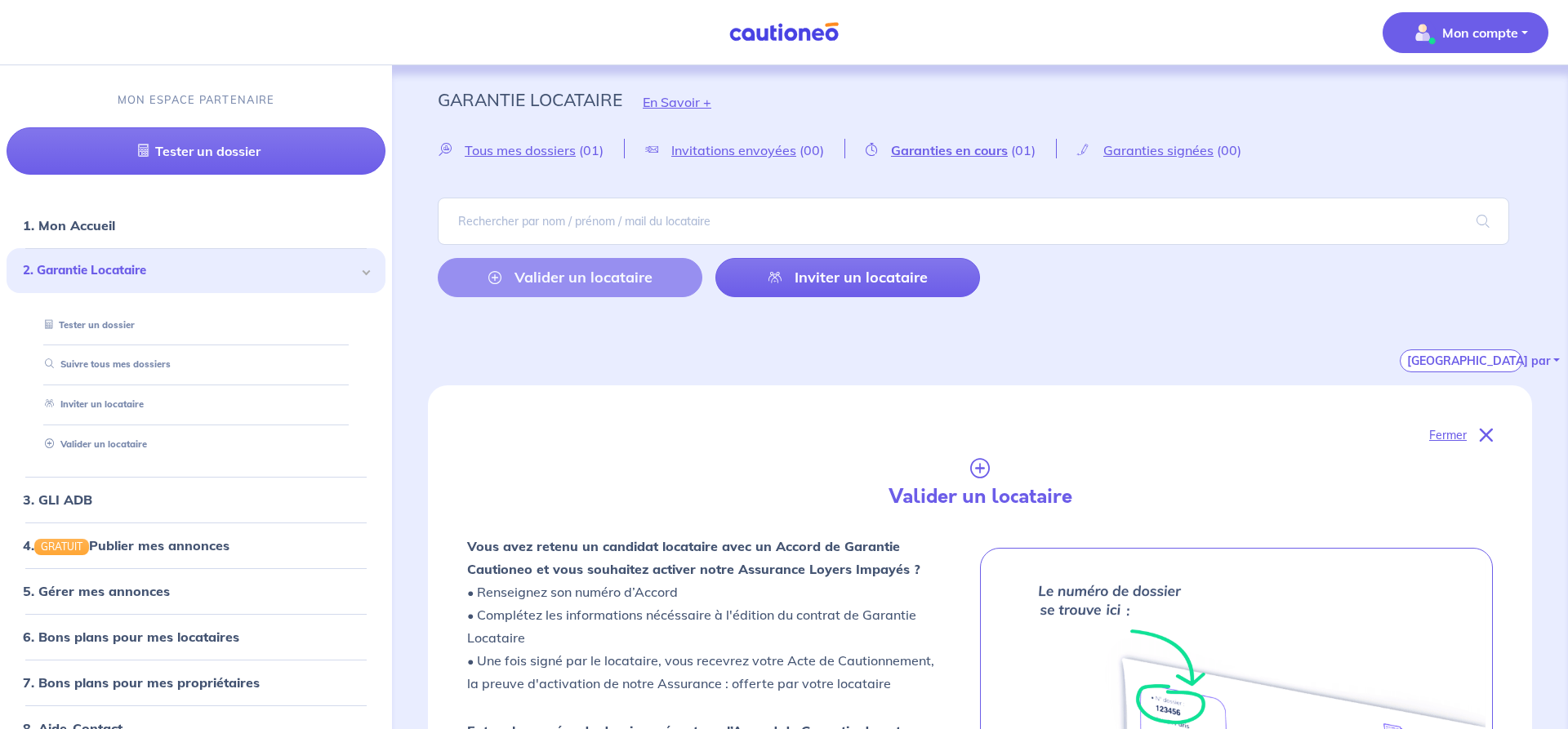
click at [1515, 31] on p "Mon compte" at bounding box center [1479, 32] width 76 height 20
click at [1461, 96] on link "Mes informations" at bounding box center [1448, 101] width 131 height 26
